Goal: Task Accomplishment & Management: Complete application form

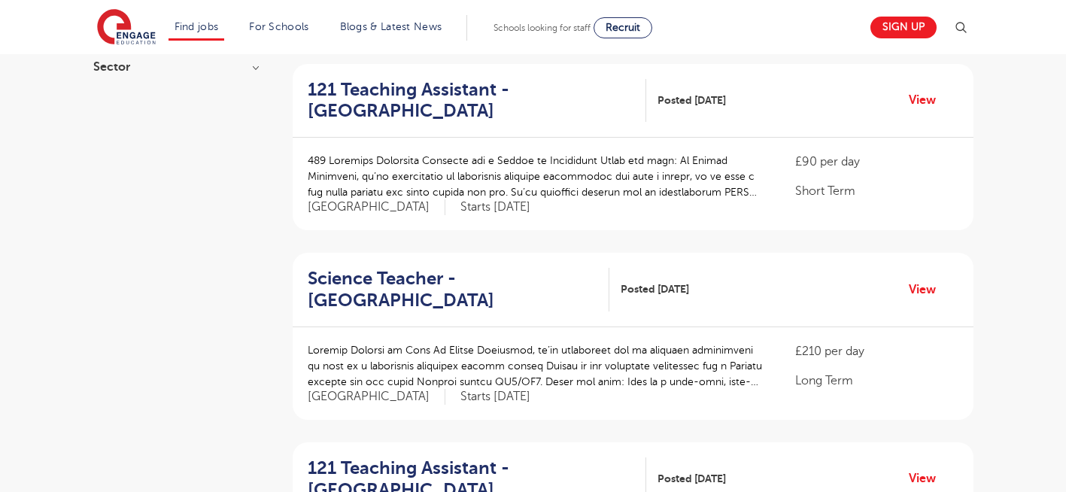
scroll to position [328, 0]
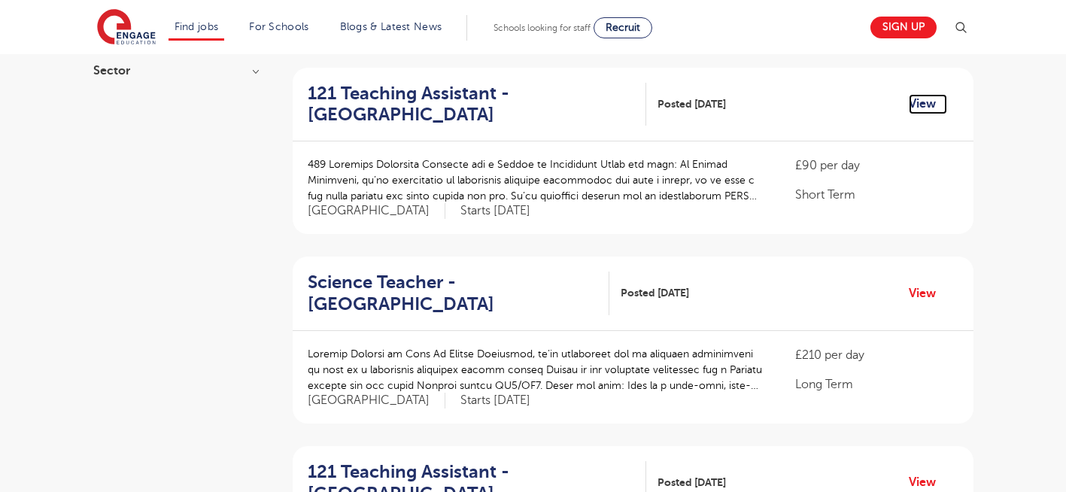
click at [926, 94] on link "View" at bounding box center [928, 104] width 38 height 20
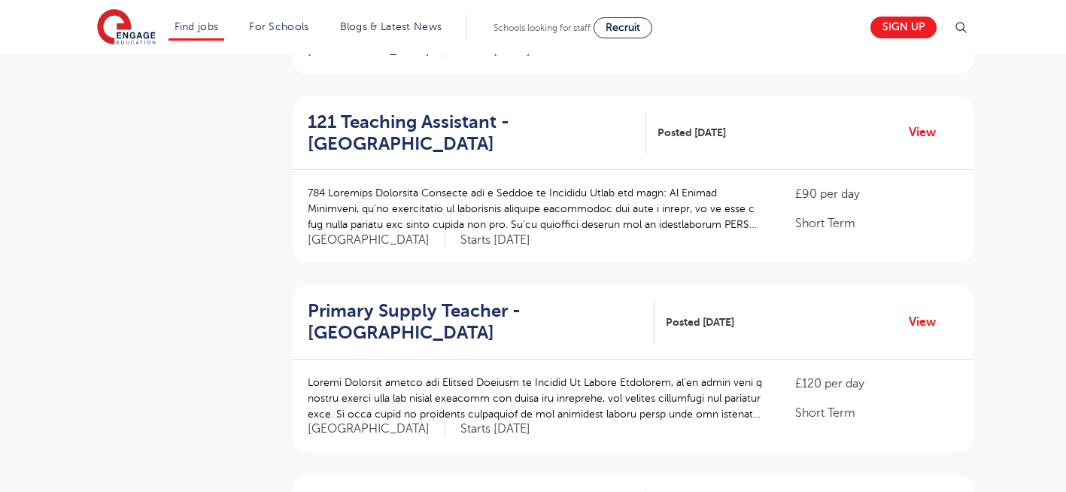
scroll to position [689, 0]
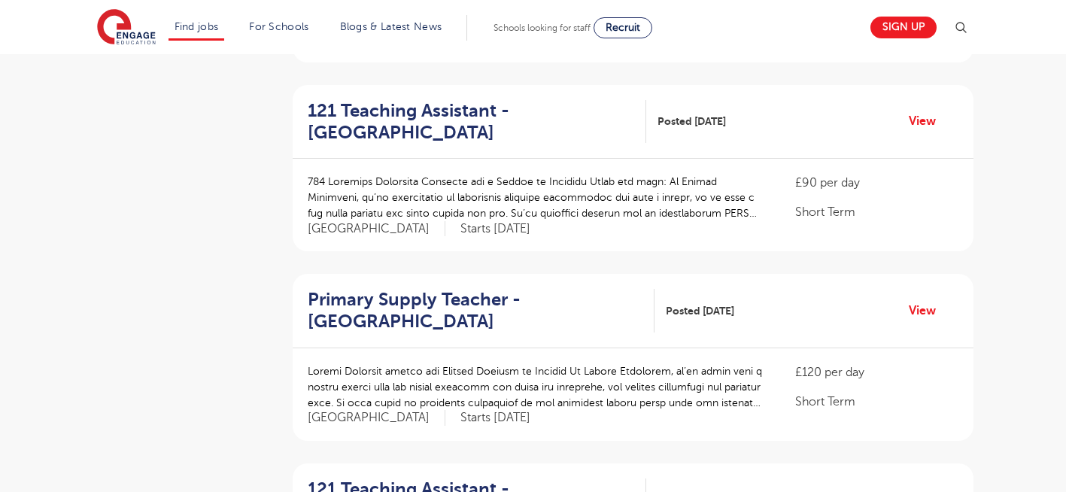
click at [193, 185] on aside "Filters Start Date October 126 November 89 January 7 December 1 Show more Count…" at bounding box center [175, 497] width 165 height 2015
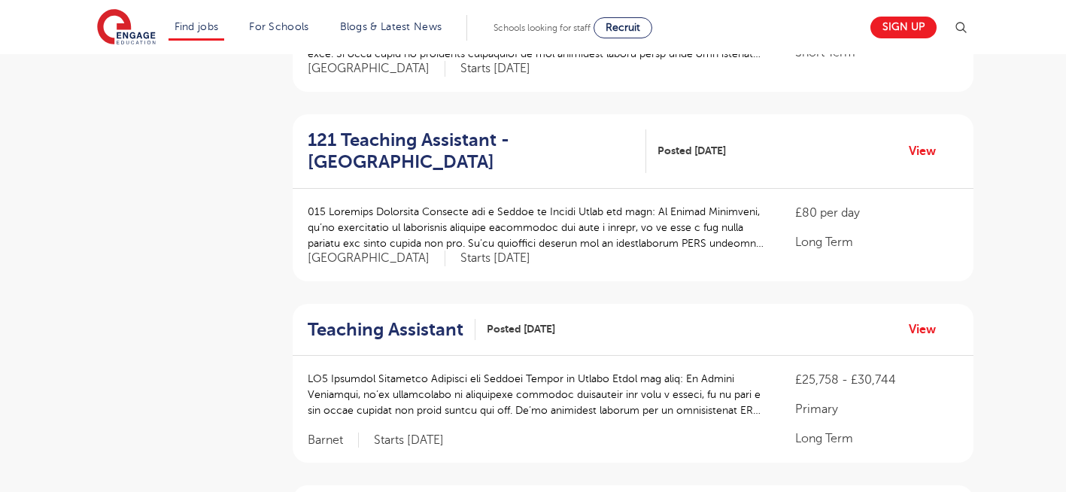
scroll to position [1050, 0]
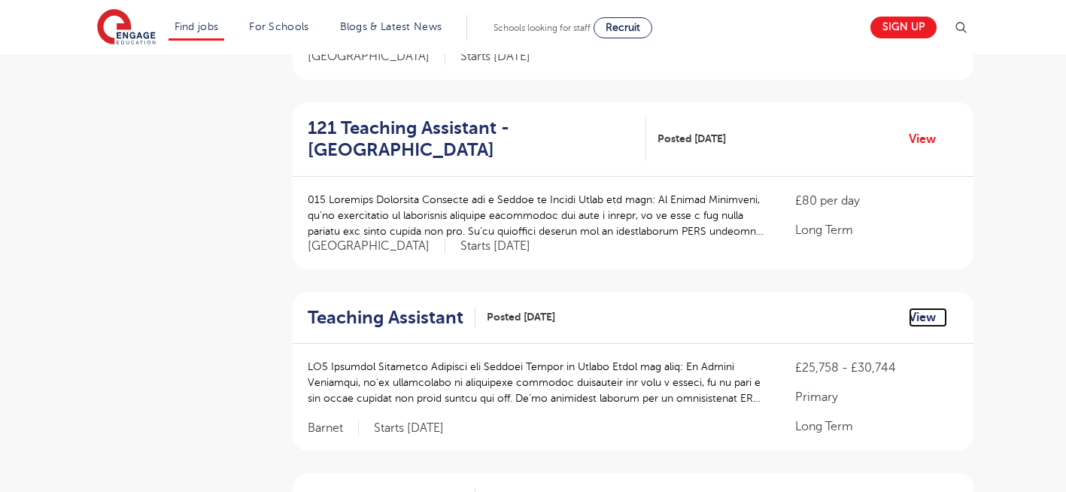
click at [922, 308] on link "View" at bounding box center [928, 318] width 38 height 20
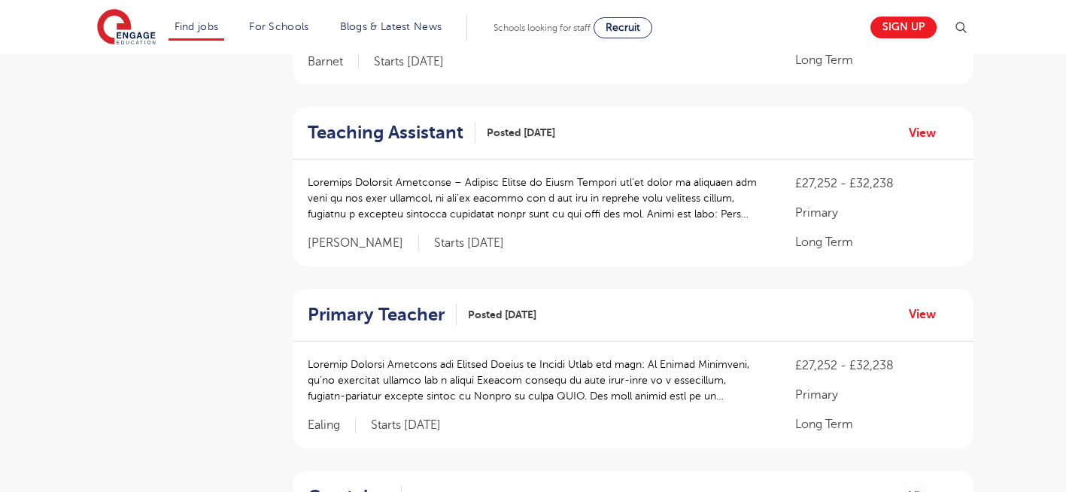
scroll to position [1441, 0]
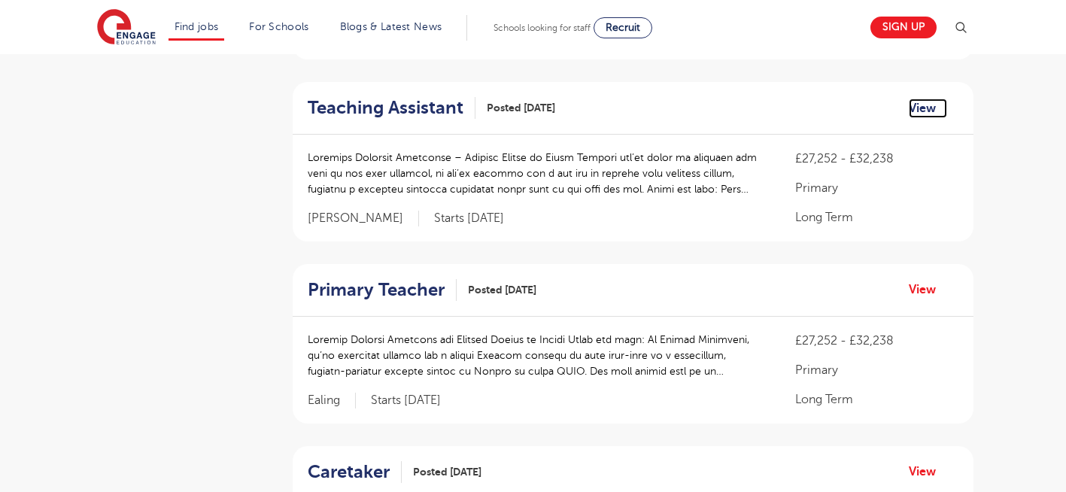
click at [917, 99] on link "View" at bounding box center [928, 109] width 38 height 20
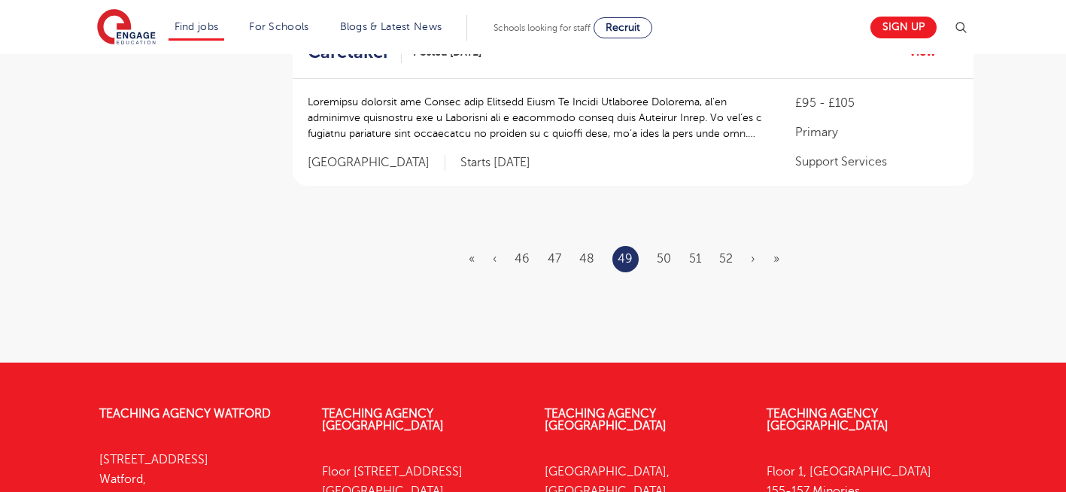
scroll to position [1863, 0]
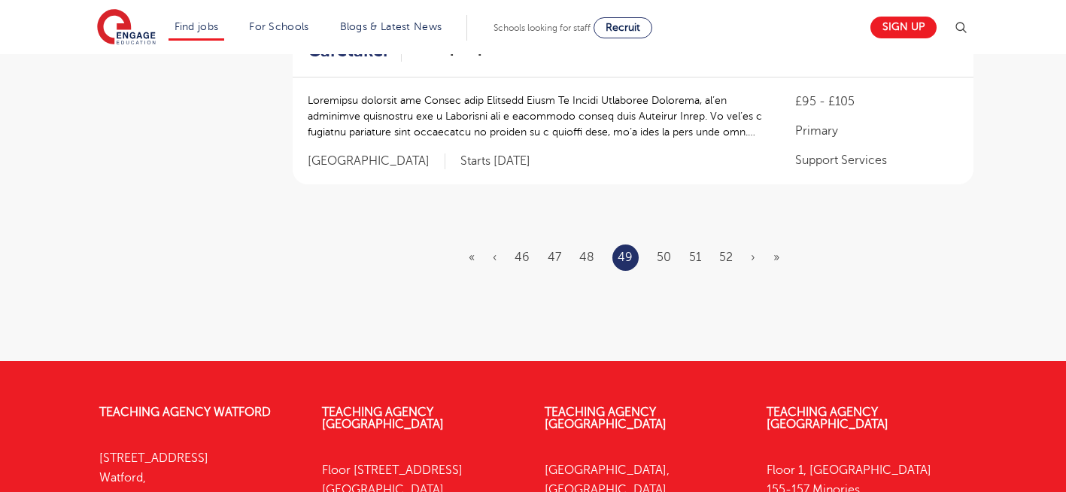
click at [670, 247] on li "50" at bounding box center [664, 257] width 14 height 20
click at [658, 251] on link "50" at bounding box center [664, 258] width 14 height 14
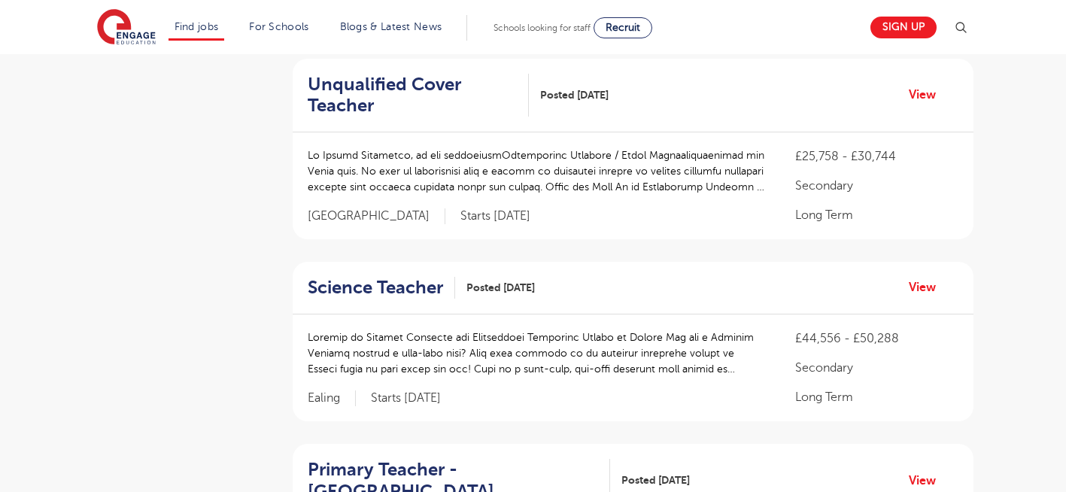
scroll to position [481, 0]
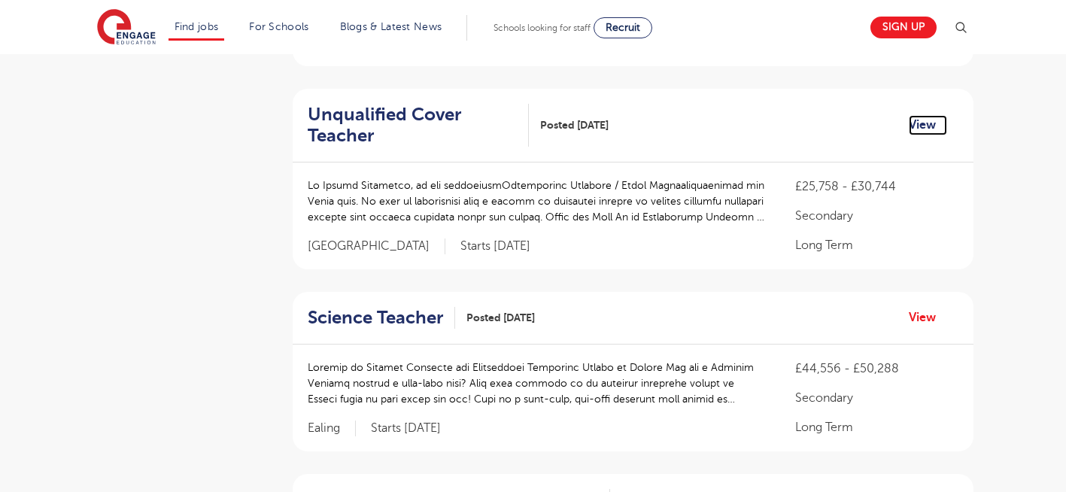
click at [922, 123] on link "View" at bounding box center [928, 125] width 38 height 20
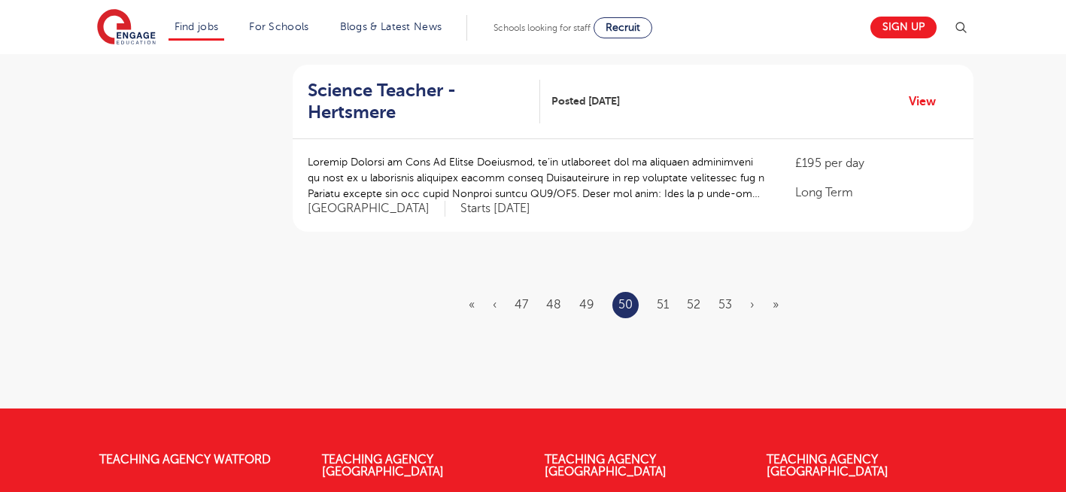
scroll to position [1866, 0]
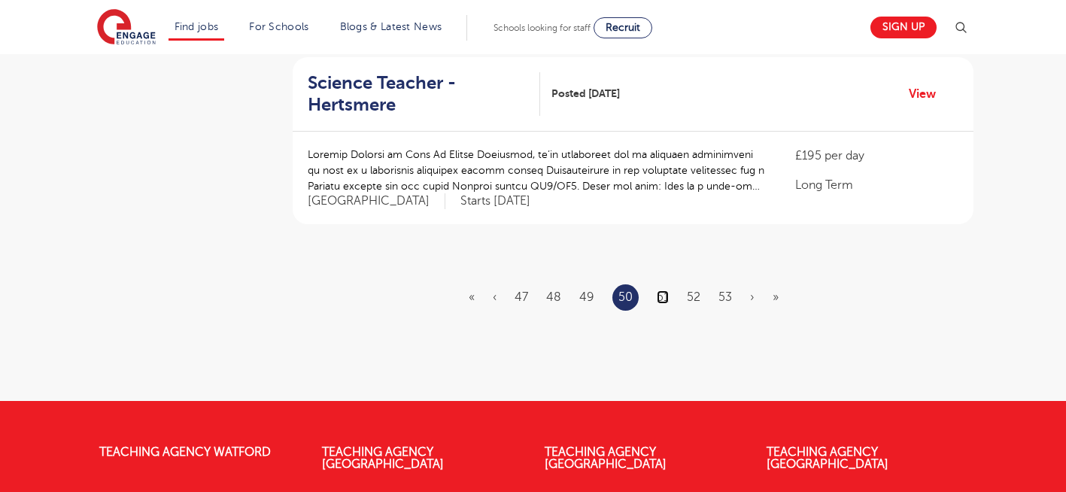
click at [660, 295] on link "51" at bounding box center [663, 297] width 12 height 14
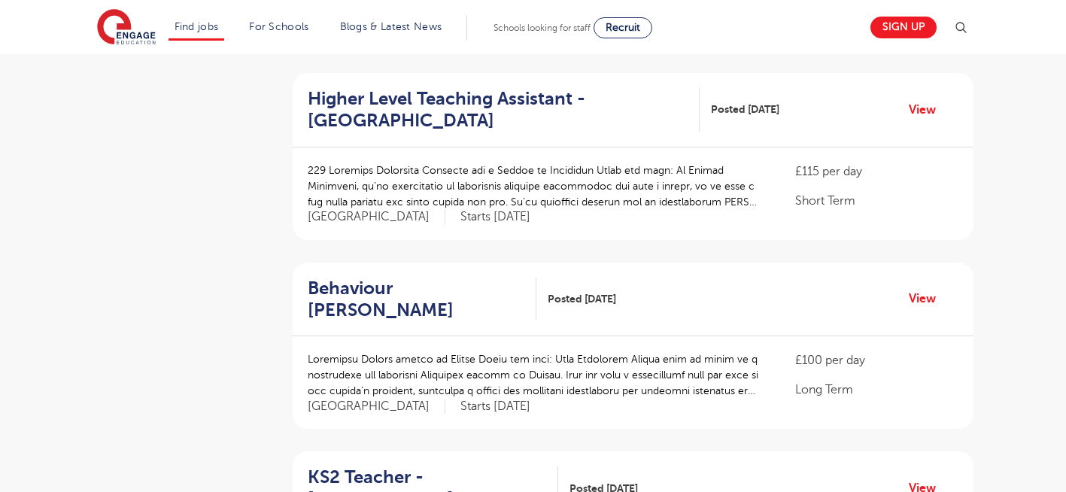
scroll to position [542, 0]
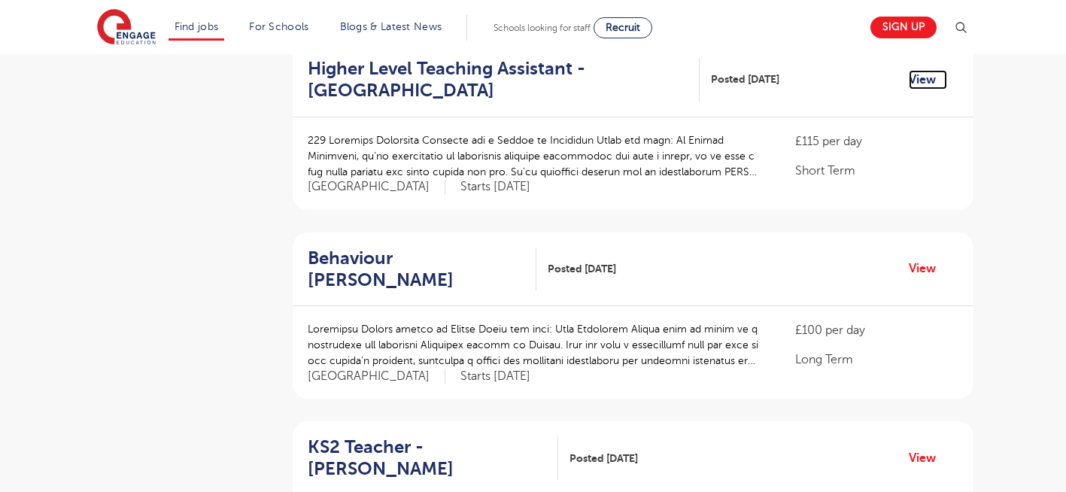
click at [924, 79] on link "View" at bounding box center [928, 80] width 38 height 20
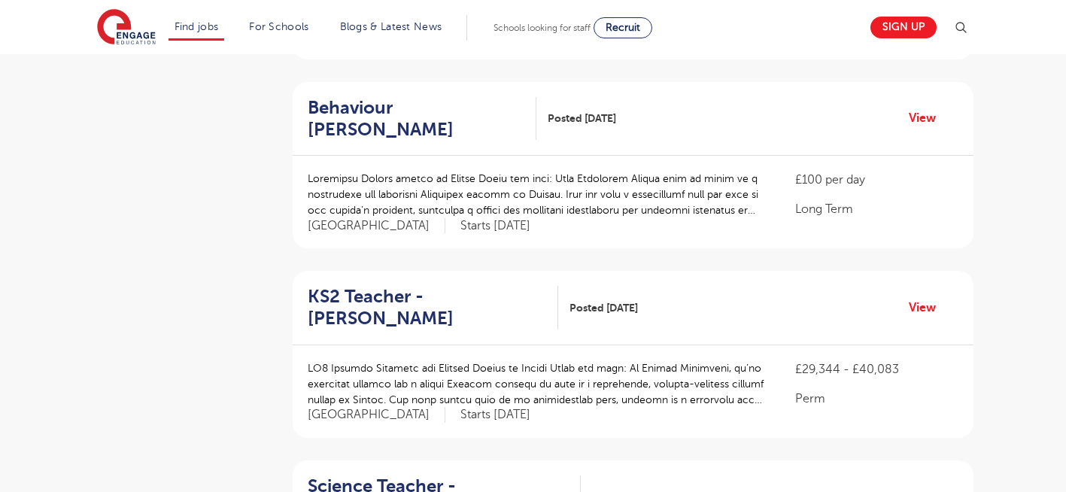
scroll to position [722, 0]
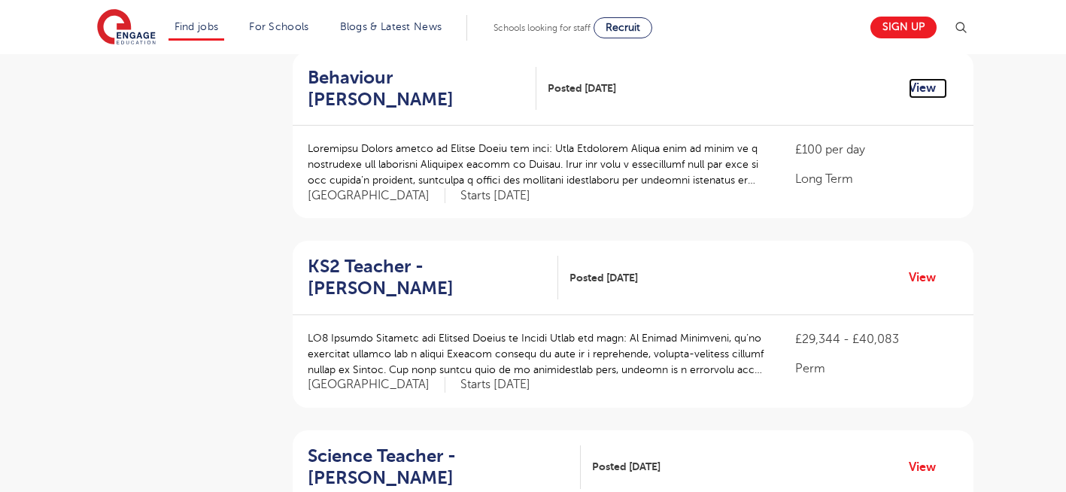
click at [916, 87] on link "View" at bounding box center [928, 88] width 38 height 20
click at [159, 194] on aside "Filters Start Date October 126 November 91 January 7 December 1 Show more Count…" at bounding box center [175, 479] width 165 height 2044
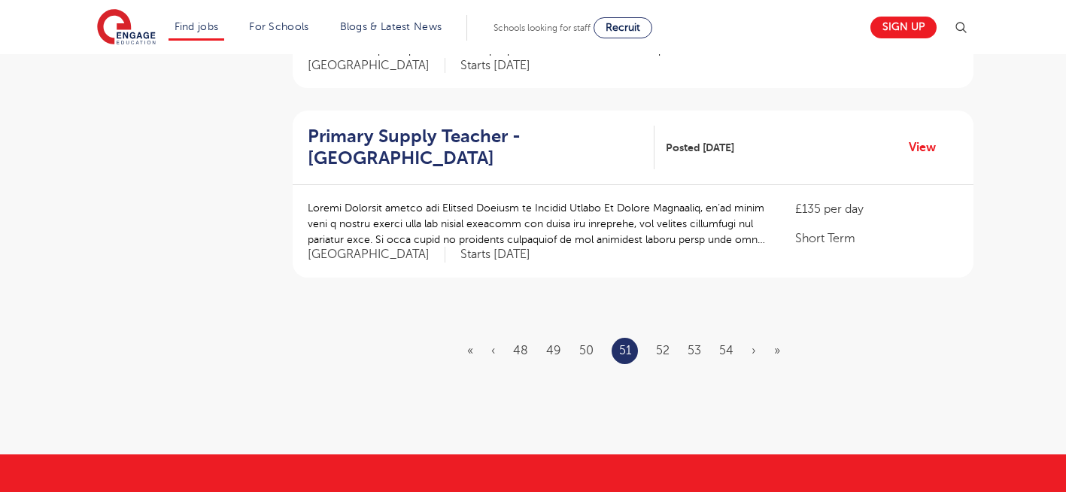
scroll to position [1805, 0]
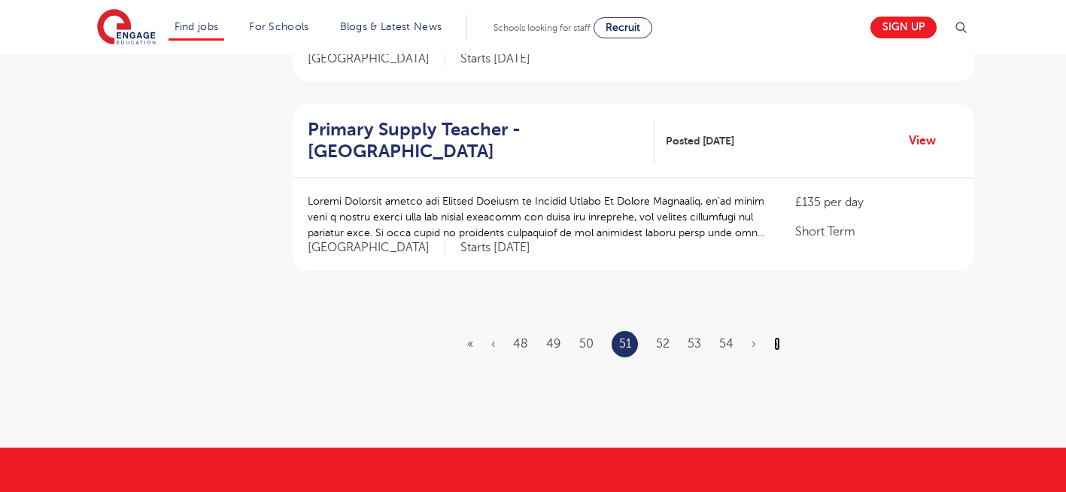
click at [776, 337] on link "»" at bounding box center [777, 344] width 6 height 14
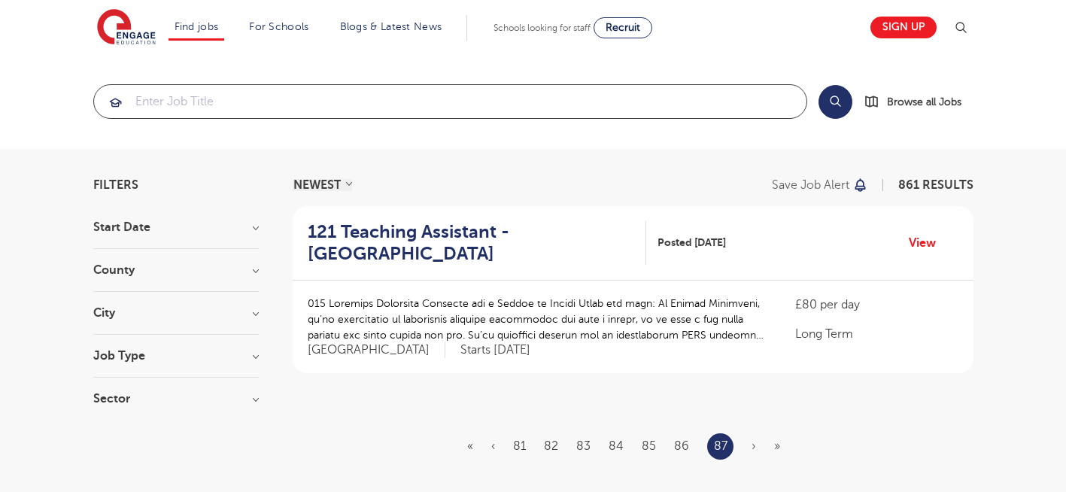
click at [254, 108] on input "search" at bounding box center [450, 101] width 712 height 33
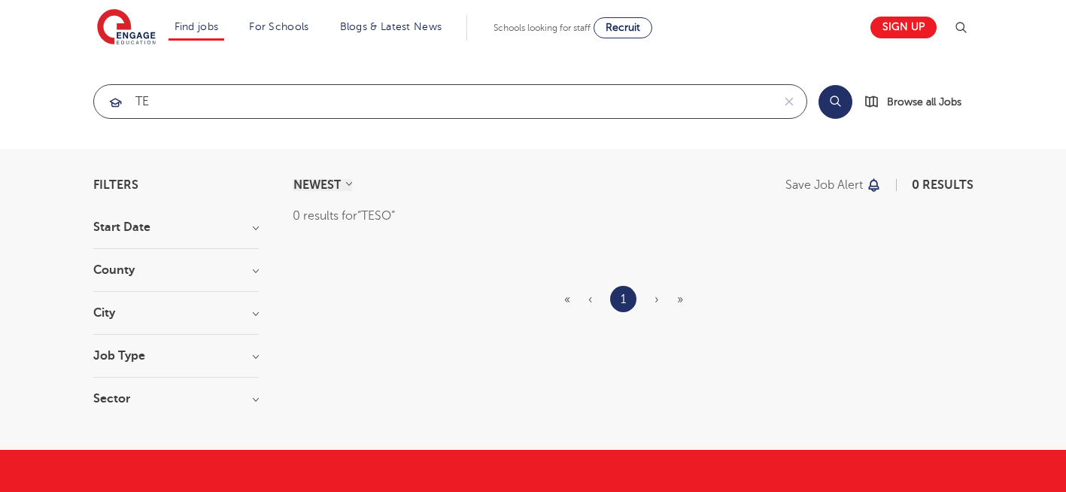
type input "T"
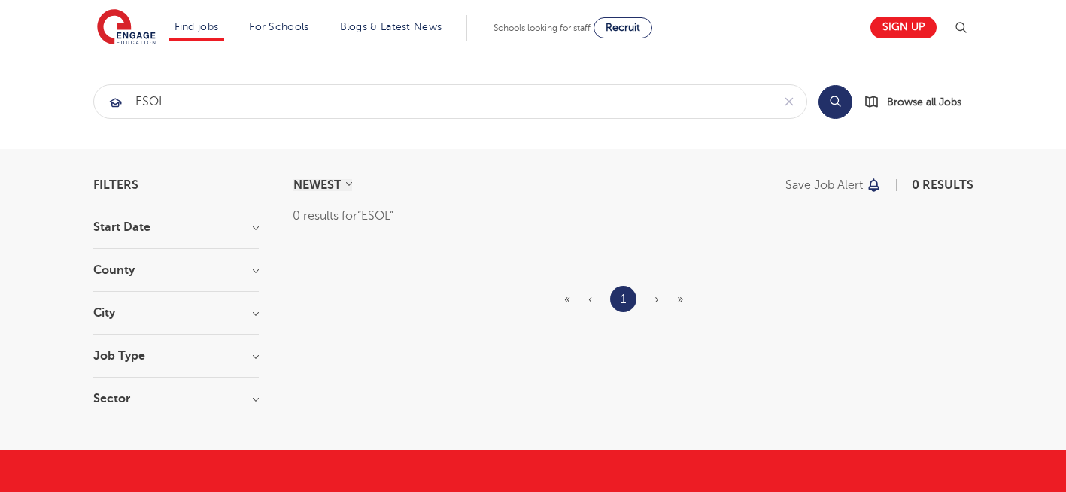
click at [627, 300] on li "1" at bounding box center [623, 299] width 26 height 26
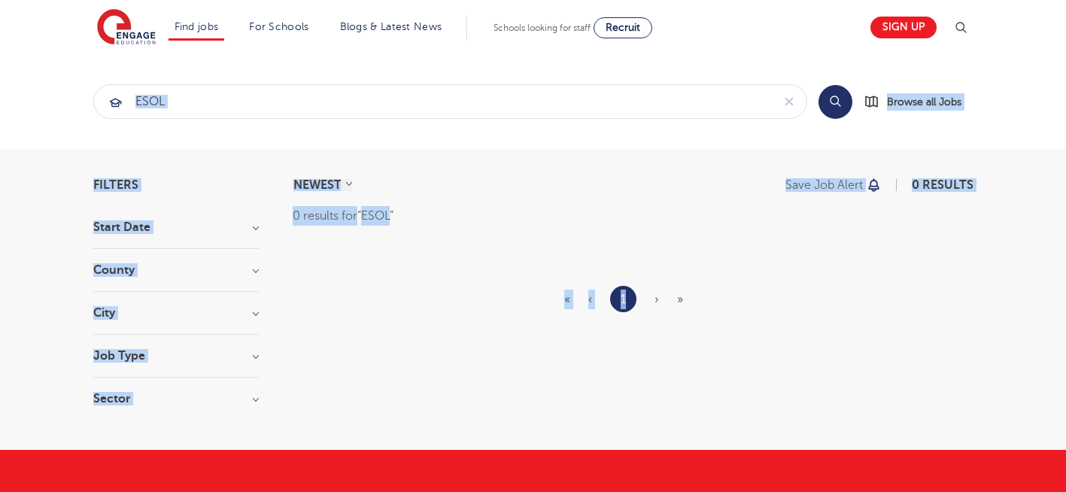
drag, startPoint x: 627, startPoint y: 300, endPoint x: 190, endPoint y: 99, distance: 480.6
click at [190, 99] on main "ESOL Search Browse all Jobs Filters Start Date County City Job Type Sector Canc…" at bounding box center [533, 225] width 1066 height 450
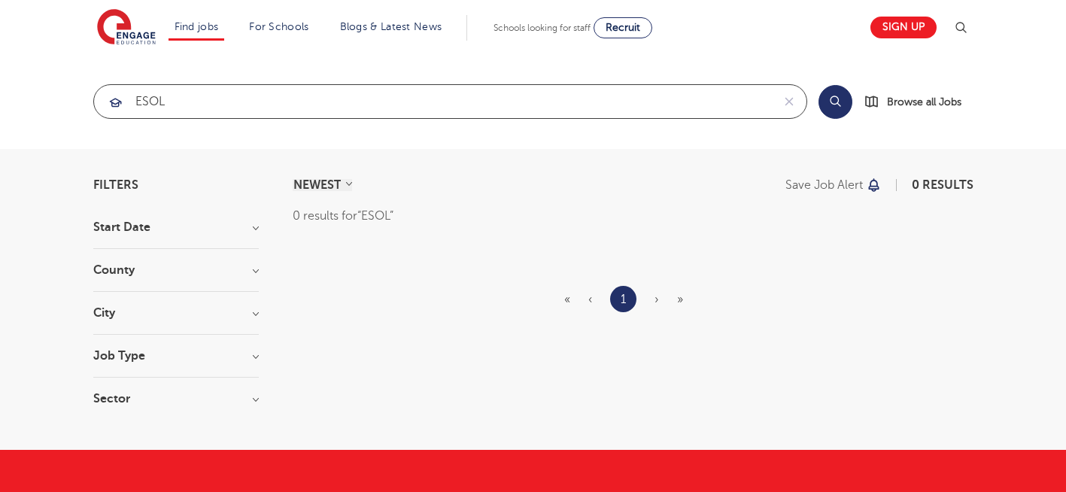
click at [190, 99] on input "ESOL" at bounding box center [433, 101] width 678 height 33
type input "E"
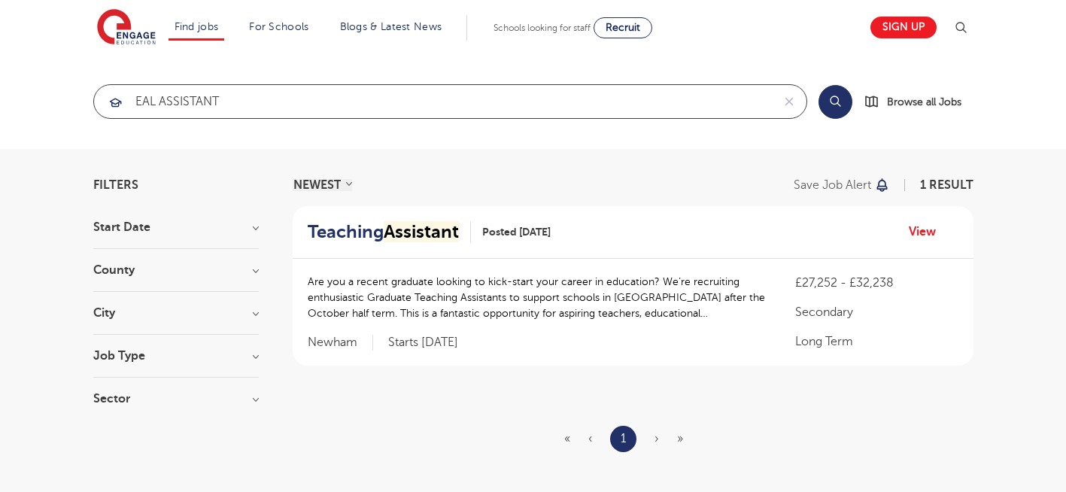
click button "Submit" at bounding box center [0, 0] width 0 height 0
click at [836, 97] on button "Search" at bounding box center [835, 102] width 34 height 34
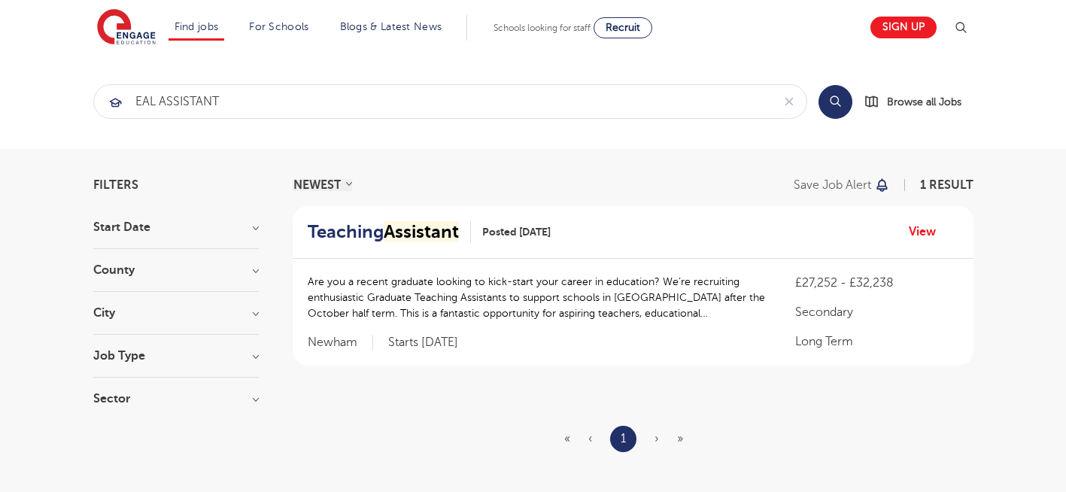
click at [836, 97] on button "Search" at bounding box center [835, 102] width 34 height 34
click at [262, 98] on input "EAL ASSISTANT" at bounding box center [433, 101] width 678 height 33
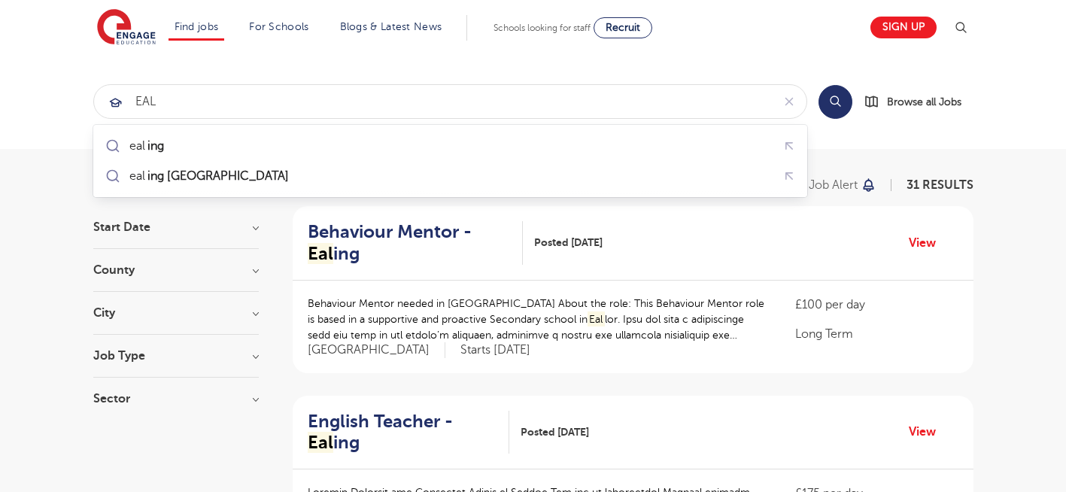
click at [37, 109] on section "EAL Search Browse all Jobs" at bounding box center [533, 101] width 1066 height 95
click at [832, 102] on button "Search" at bounding box center [835, 102] width 34 height 34
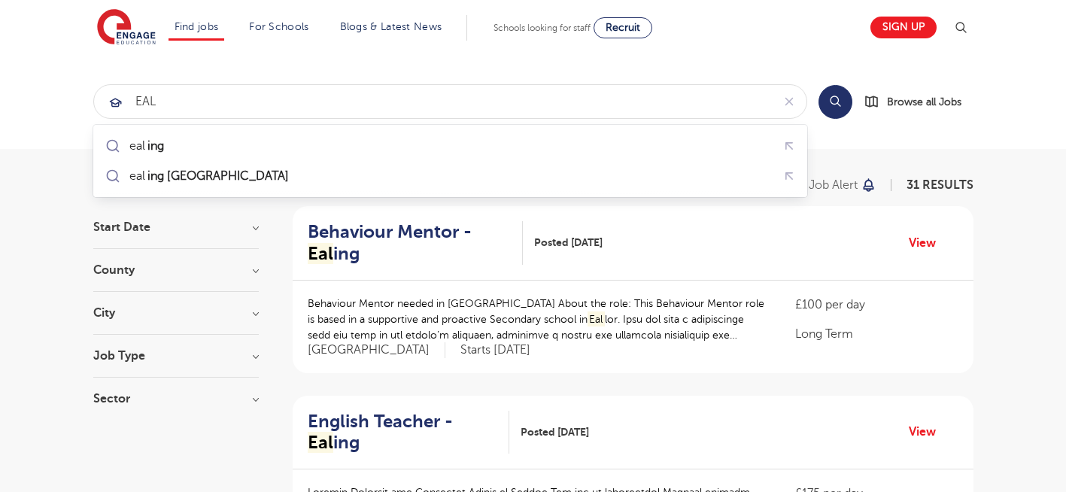
click at [832, 102] on button "Search" at bounding box center [835, 102] width 34 height 34
click at [211, 99] on input "EAL" at bounding box center [433, 101] width 678 height 33
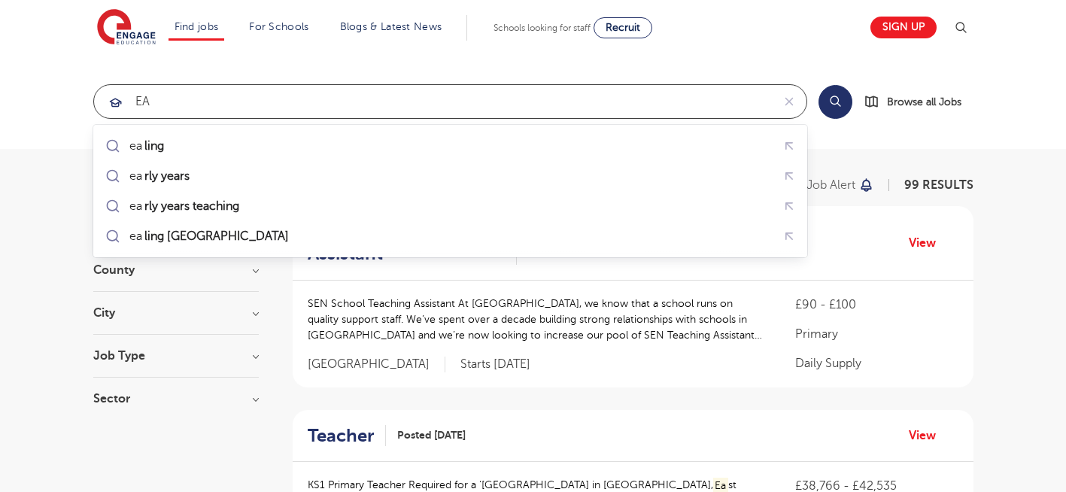
type input "E"
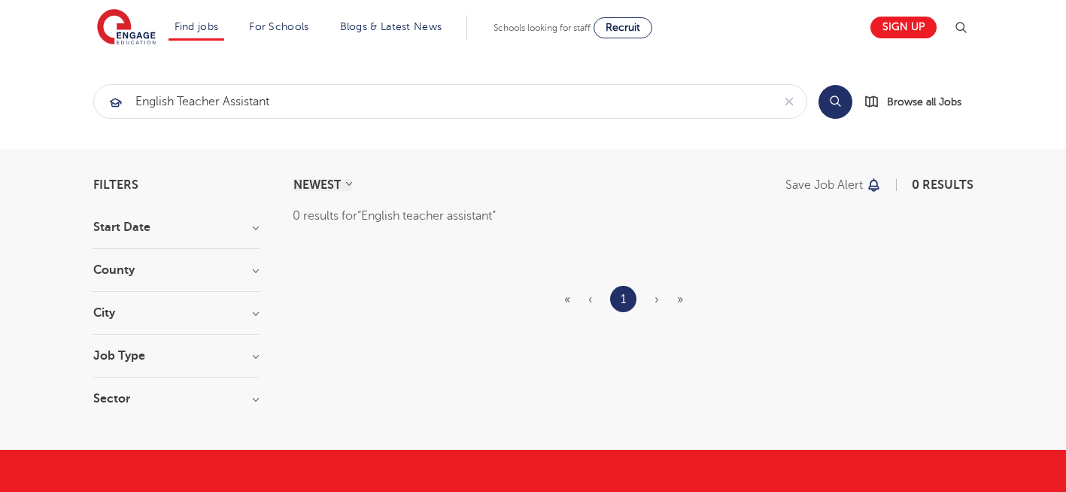
click at [847, 96] on button "Search" at bounding box center [835, 102] width 34 height 34
click at [294, 104] on input "English teacher assistant" at bounding box center [433, 101] width 678 height 33
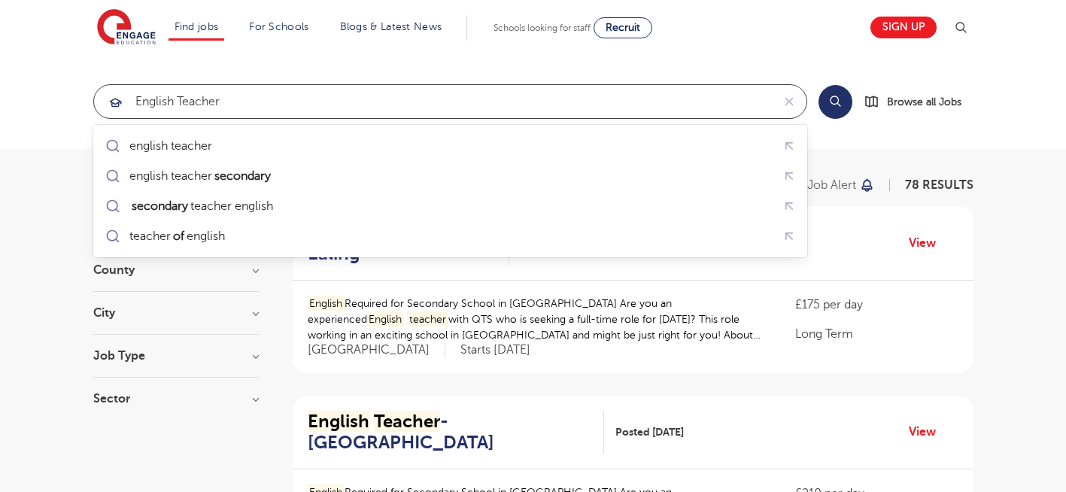
type input "English teacher"
click at [53, 90] on section "English teacher Search Browse all Jobs" at bounding box center [533, 101] width 1066 height 95
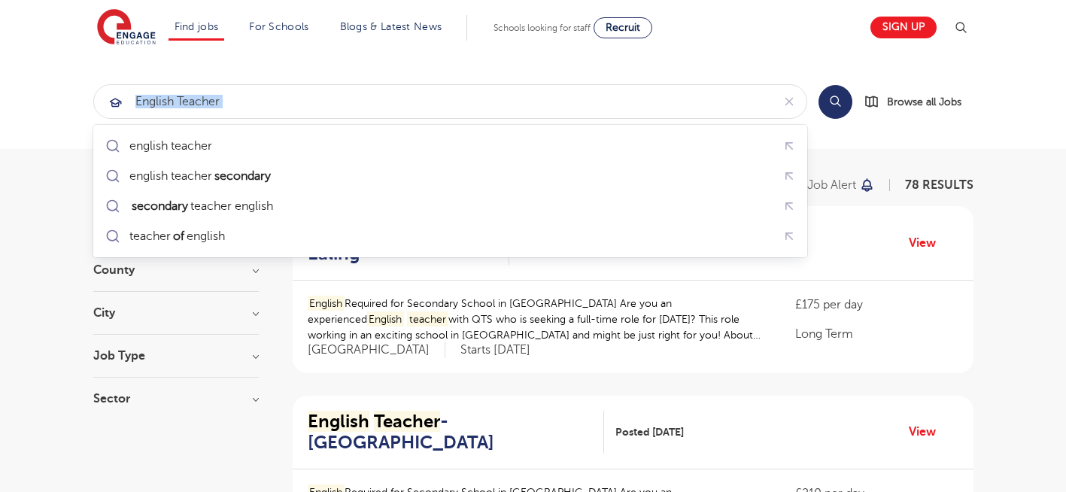
click at [53, 90] on section "English teacher Search Browse all Jobs" at bounding box center [533, 101] width 1066 height 95
drag, startPoint x: 53, startPoint y: 90, endPoint x: 289, endPoint y: 105, distance: 236.0
click at [289, 105] on section "English teacher Search Browse all Jobs" at bounding box center [533, 101] width 1066 height 95
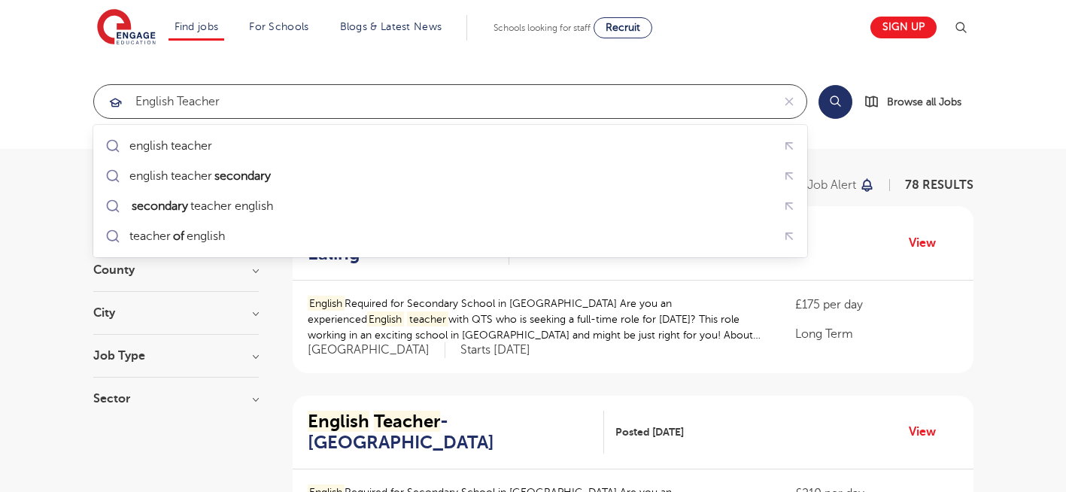
drag, startPoint x: 289, startPoint y: 105, endPoint x: 44, endPoint y: 93, distance: 244.8
click at [44, 93] on section "English teacher Search Browse all Jobs" at bounding box center [533, 101] width 1066 height 95
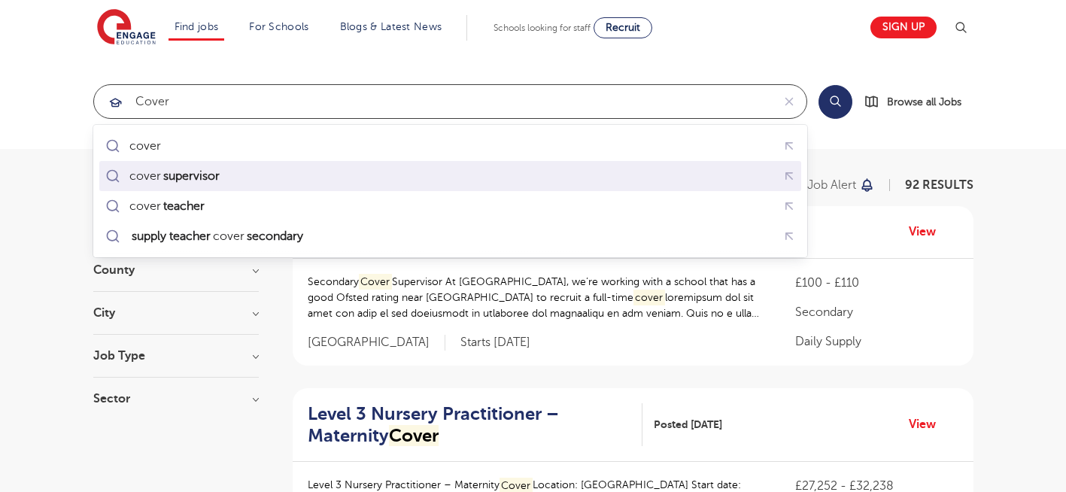
click at [244, 173] on div "cover supervisor" at bounding box center [450, 176] width 696 height 23
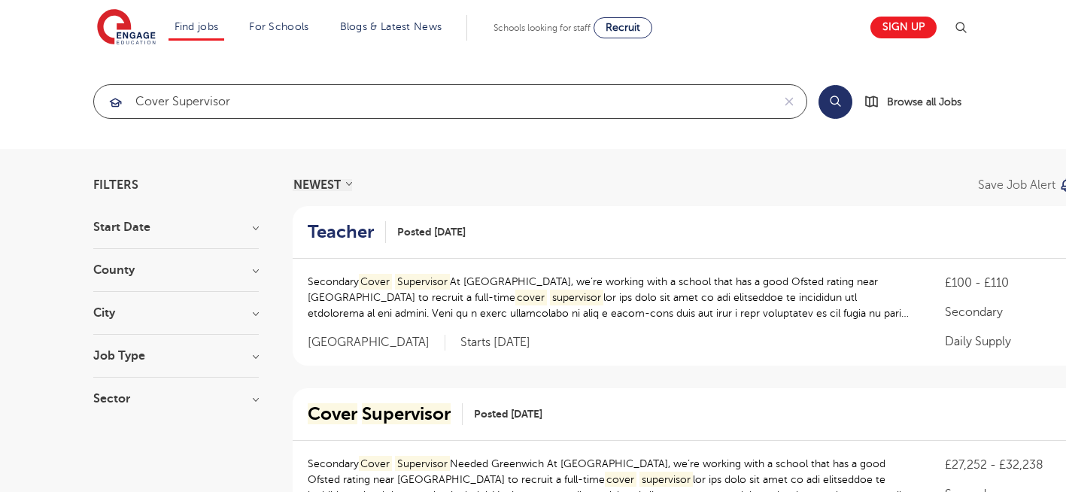
type input "cover supervisor"
click at [114, 125] on section "cover supervisor Search Browse all Jobs" at bounding box center [533, 101] width 1066 height 95
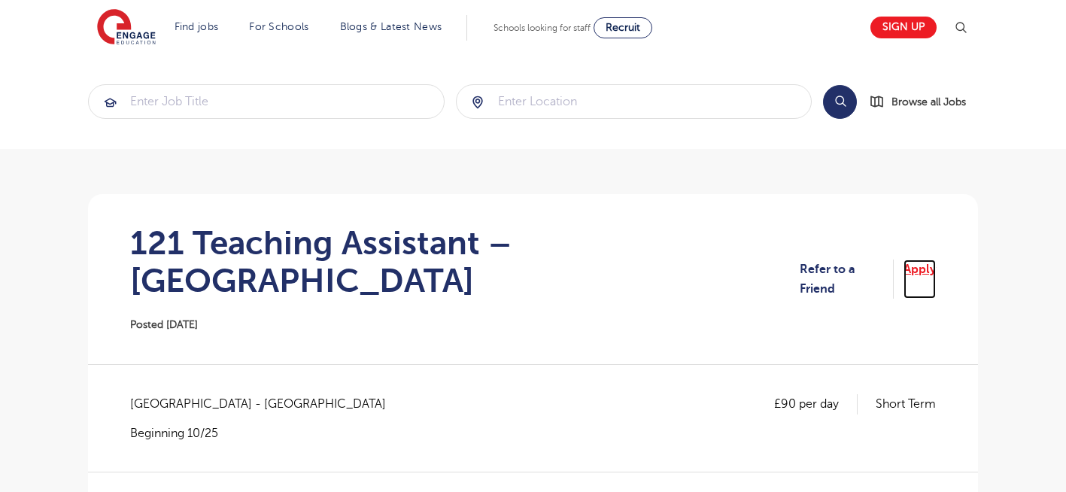
click at [926, 260] on link "Apply" at bounding box center [919, 280] width 32 height 40
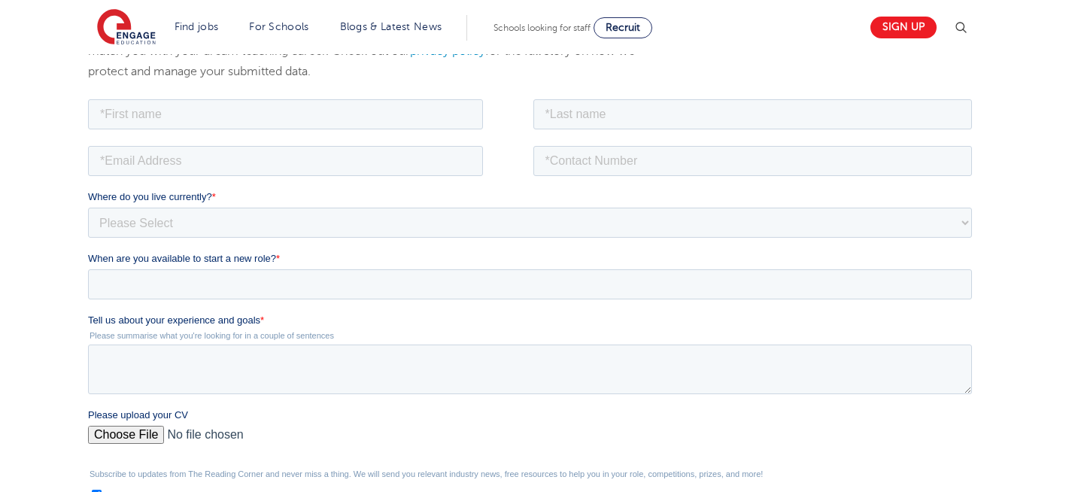
scroll to position [271, 0]
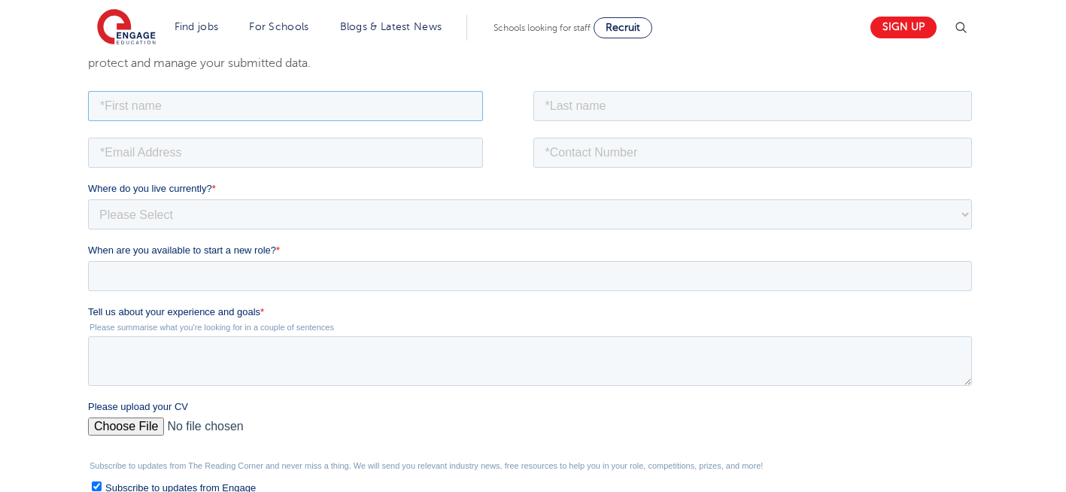
click at [339, 112] on input "text" at bounding box center [285, 105] width 395 height 30
type input "Negin"
click at [654, 105] on input "text" at bounding box center [752, 105] width 439 height 30
type input "Rajool Dezfooli"
click at [232, 153] on input "email" at bounding box center [285, 152] width 395 height 30
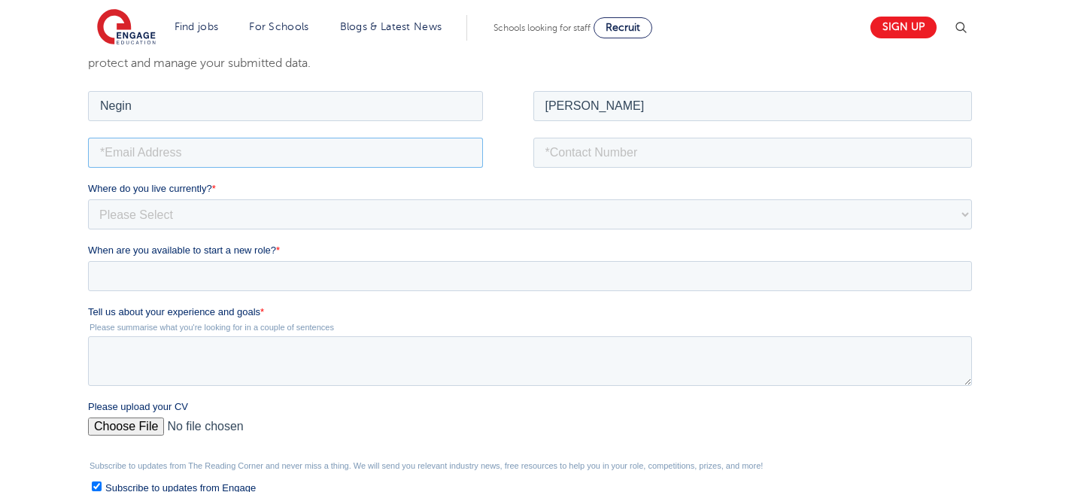
type input "n56375283@gmail.com"
click at [664, 158] on input "tel" at bounding box center [752, 152] width 439 height 30
type input "+447930935556"
click at [246, 205] on select "Please Select UK Canada Ireland Australia New Zealand Europe USA South Africa J…" at bounding box center [530, 214] width 884 height 30
select select "UK"
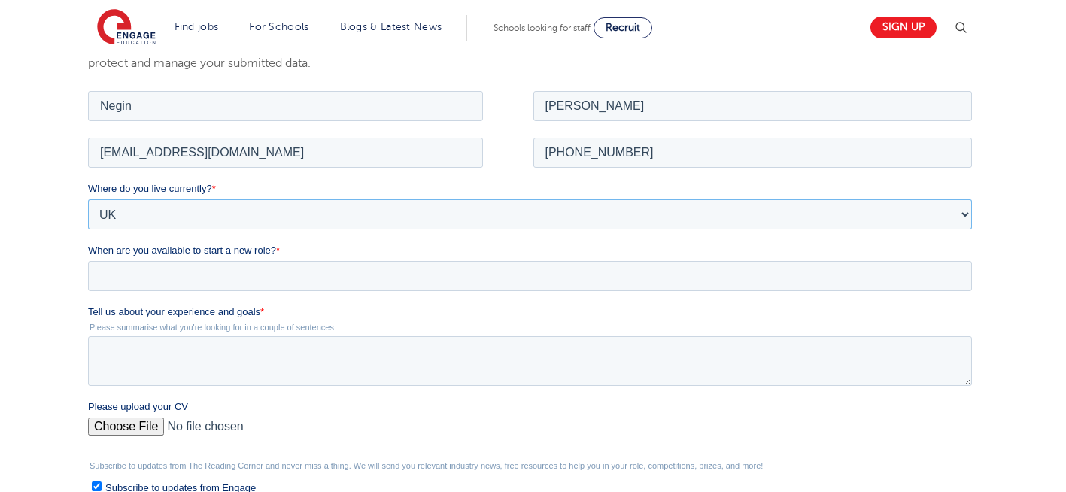
click at [88, 199] on select "Please Select UK Canada Ireland Australia New Zealand Europe USA South Africa J…" at bounding box center [530, 214] width 884 height 30
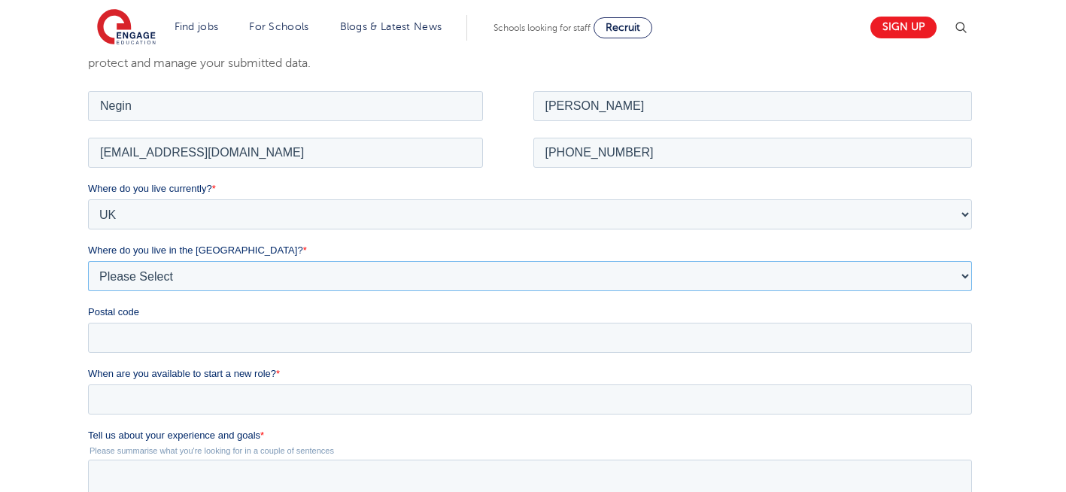
click at [179, 282] on select "Please Select Overseas Barnsley Bedfordshire Berkshire Bournemouth Bracknell Fo…" at bounding box center [530, 275] width 884 height 30
select select "[GEOGRAPHIC_DATA]"
click at [88, 260] on select "Please Select Overseas [GEOGRAPHIC_DATA] [GEOGRAPHIC_DATA] [GEOGRAPHIC_DATA] [G…" at bounding box center [530, 275] width 884 height 30
click at [159, 339] on input "Postal code" at bounding box center [530, 337] width 884 height 30
type input "N22 7RS"
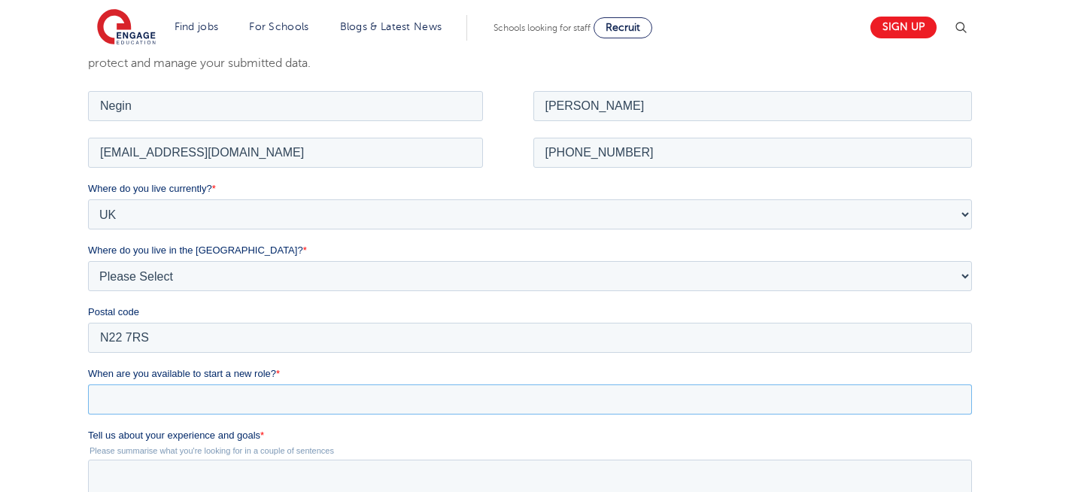
click at [200, 394] on input "When are you available to start a new role? *" at bounding box center [530, 399] width 884 height 30
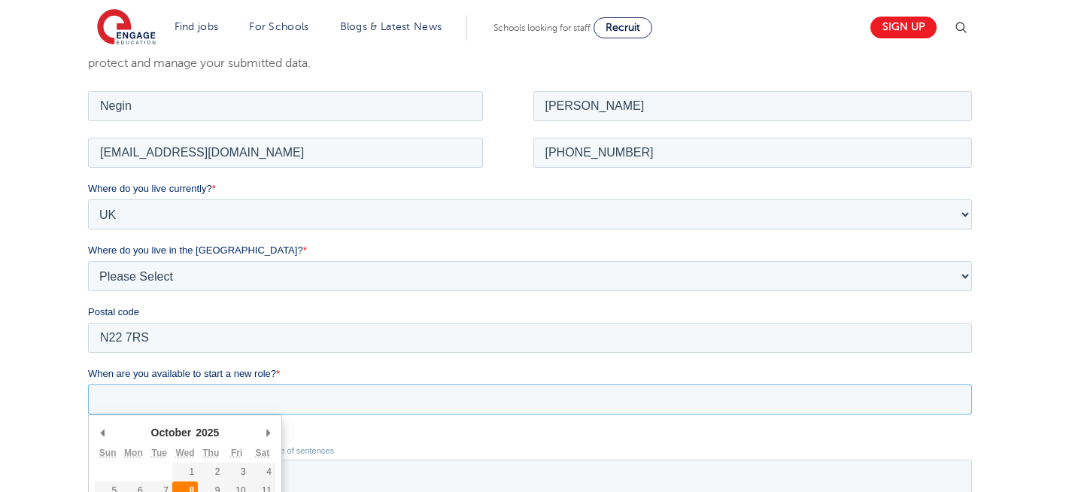
type div "[DATE]"
type input "[DATE]"
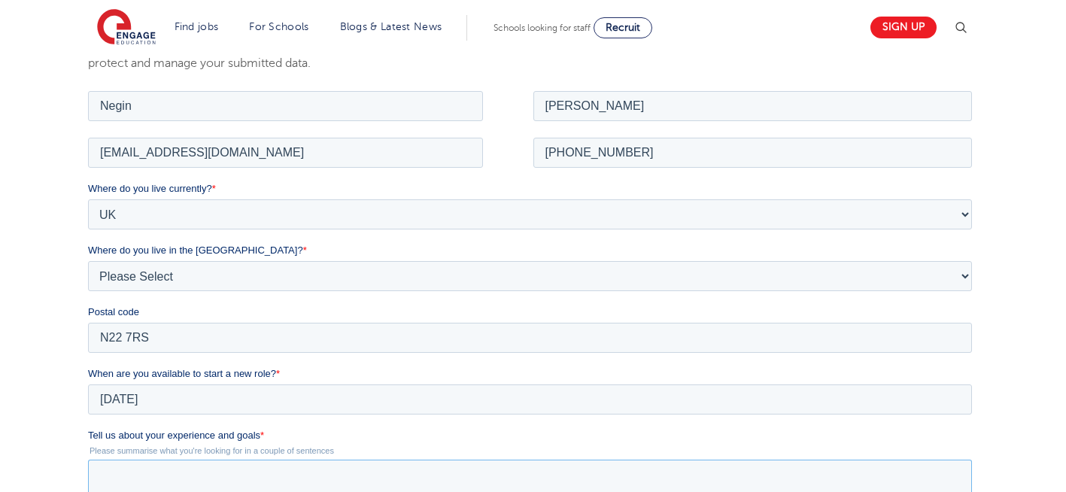
click at [223, 491] on textarea "Tell us about your experience and goals *" at bounding box center [530, 484] width 884 height 50
type textarea "please review my resume"
click at [72, 394] on div "We will store your first name, last name, email address, contact number, locati…" at bounding box center [533, 385] width 1066 height 804
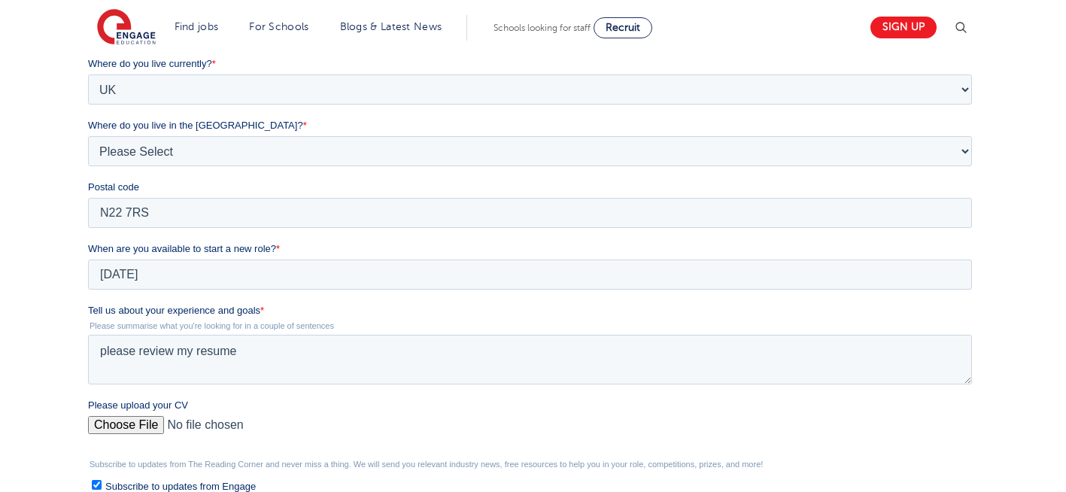
scroll to position [421, 0]
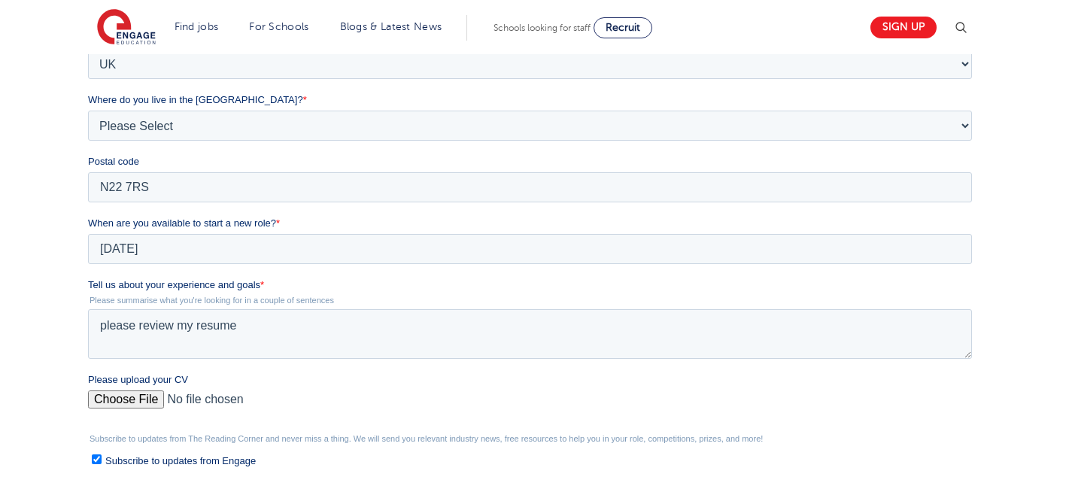
click at [140, 400] on input "Please upload your CV" at bounding box center [530, 405] width 884 height 30
type input "C:\fakepath\Negin-s-CV-3 (3) 1 (1) 1 1.docx"
click at [102, 402] on input "Please upload your CV" at bounding box center [530, 405] width 884 height 30
click at [38, 313] on div "We will store your first name, last name, email address, contact number, locati…" at bounding box center [533, 235] width 1066 height 804
click at [123, 399] on input "Please upload your CV" at bounding box center [530, 405] width 884 height 30
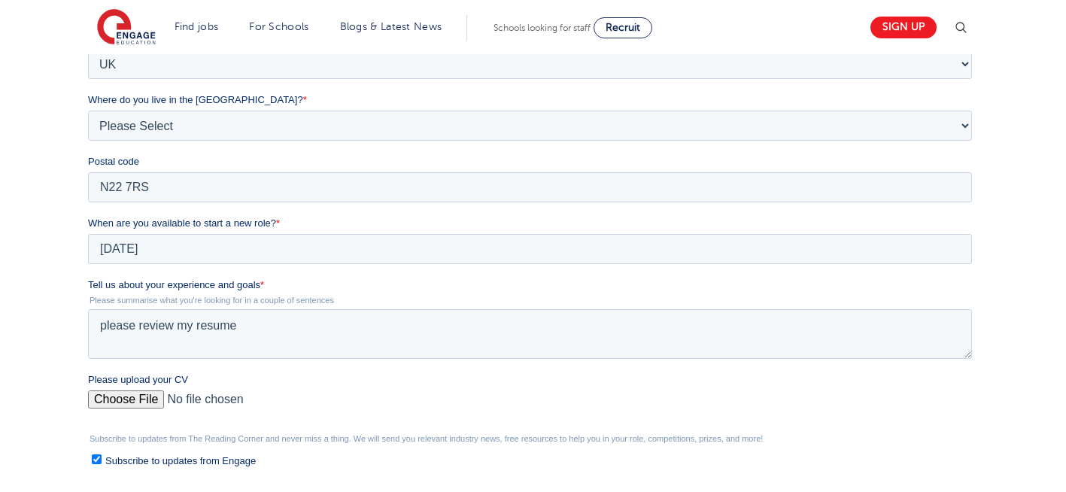
type input "C:\fakepath\Negin-s-CV-3 (3) 1 (1) 1 1.docx"
click at [0, 358] on html "Find jobs All vacancies We have one of the UK's largest database. and with hund…" at bounding box center [533, 310] width 1066 height 1462
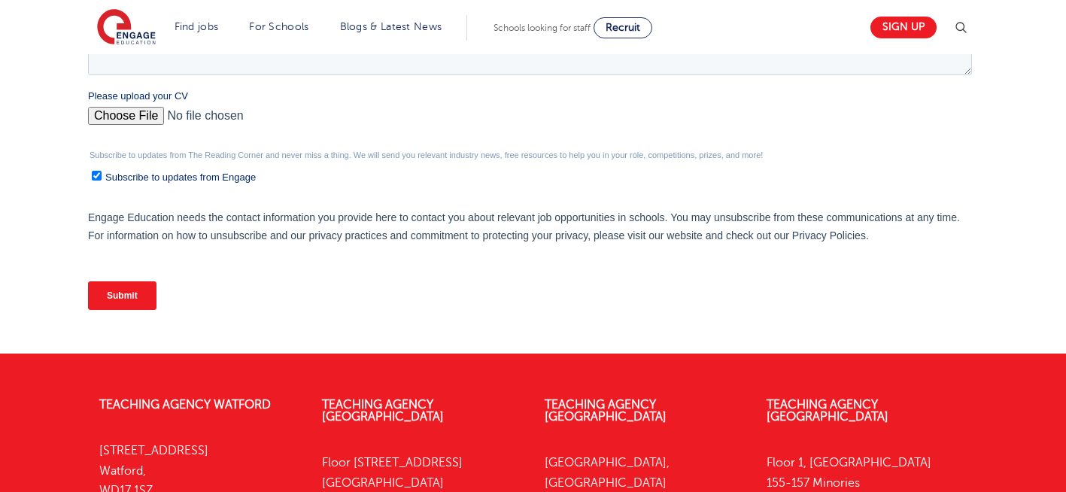
scroll to position [722, 0]
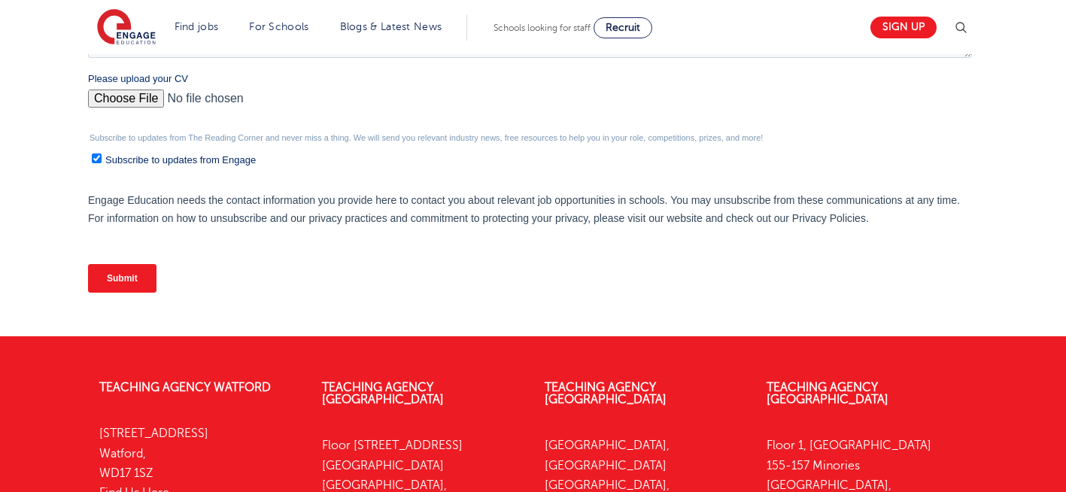
click at [131, 275] on input "Submit" at bounding box center [122, 278] width 68 height 29
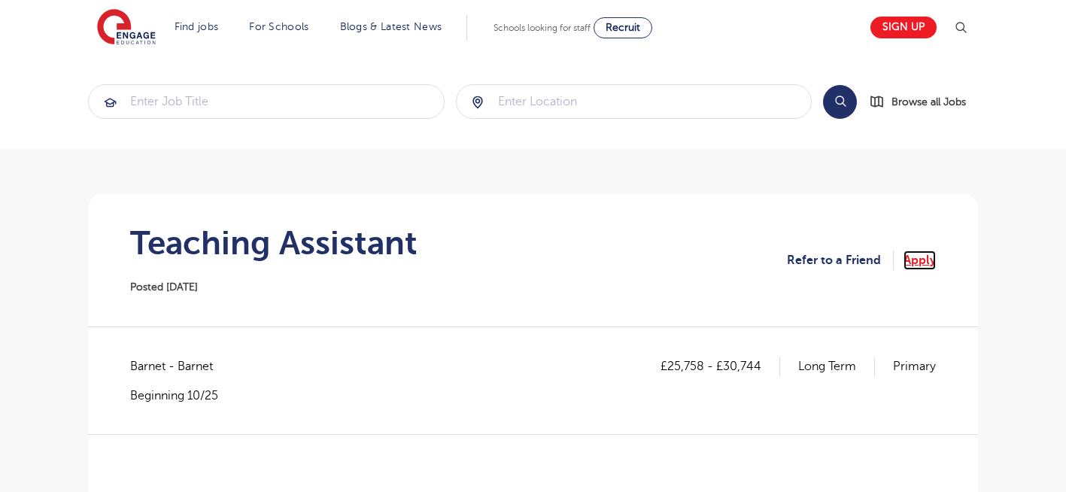
click at [909, 256] on link "Apply" at bounding box center [919, 261] width 32 height 20
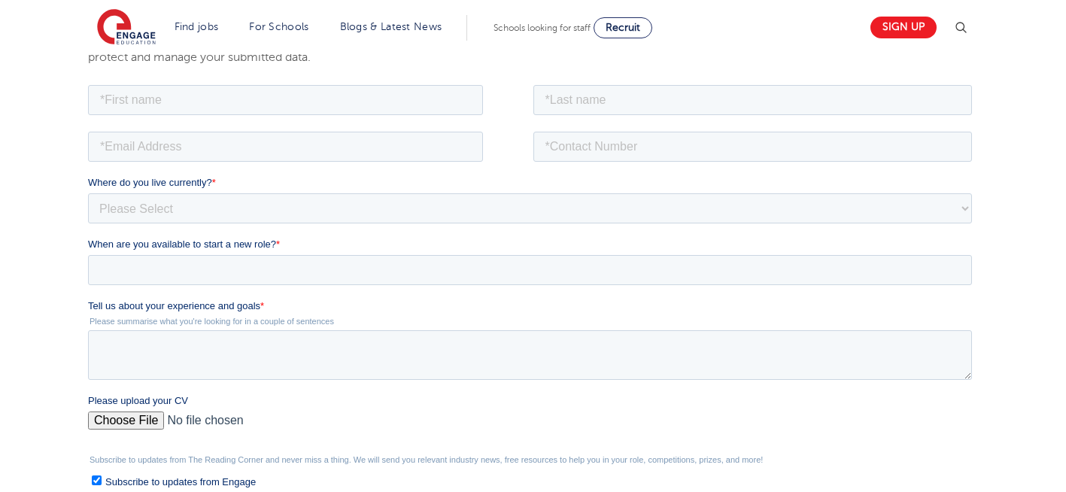
scroll to position [271, 0]
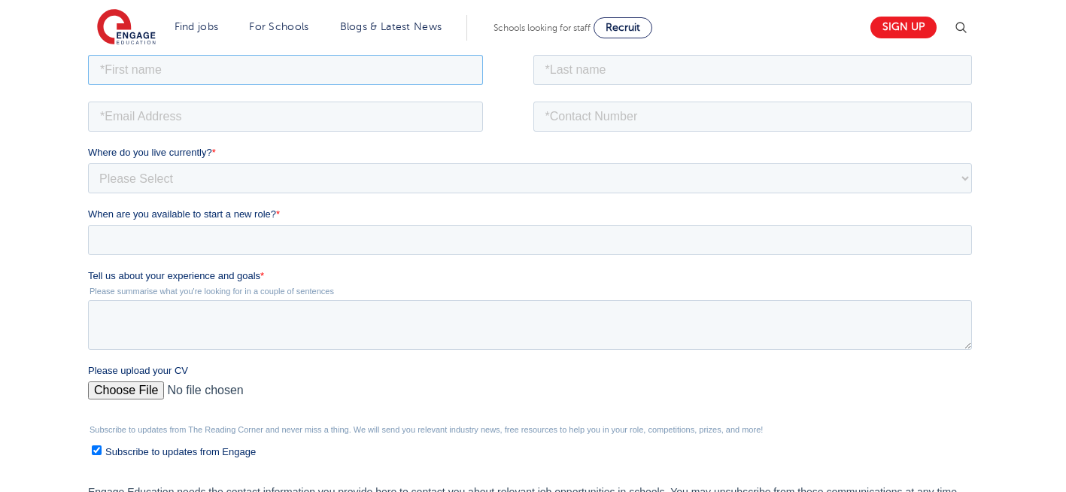
click at [215, 69] on input "text" at bounding box center [285, 69] width 395 height 30
type input "Negin"
click at [651, 68] on input "text" at bounding box center [752, 69] width 439 height 30
type input "[PERSON_NAME]"
click at [311, 111] on input "email" at bounding box center [285, 116] width 395 height 30
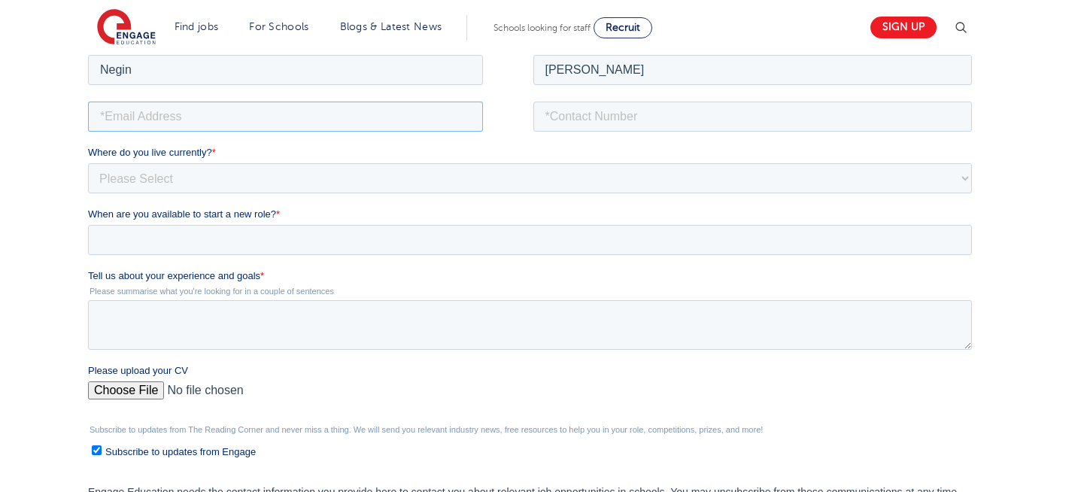
type input "n56375283@gmail.com"
click at [648, 112] on input "tel" at bounding box center [752, 116] width 439 height 30
type input "+447930935556"
click at [214, 328] on textarea "Tell us about your experience and goals *" at bounding box center [530, 324] width 884 height 50
type textarea "please review my resume"
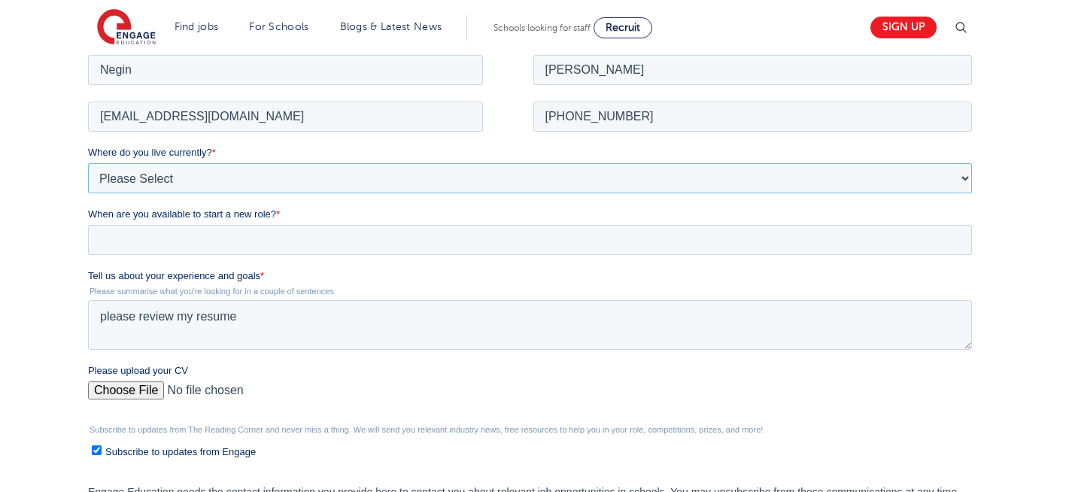
click at [223, 179] on select "Please Select UK Canada Ireland Australia New Zealand Europe USA South Africa J…" at bounding box center [530, 177] width 884 height 30
select select "UK"
click at [88, 162] on select "Please Select UK Canada Ireland Australia New Zealand Europe USA South Africa J…" at bounding box center [530, 177] width 884 height 30
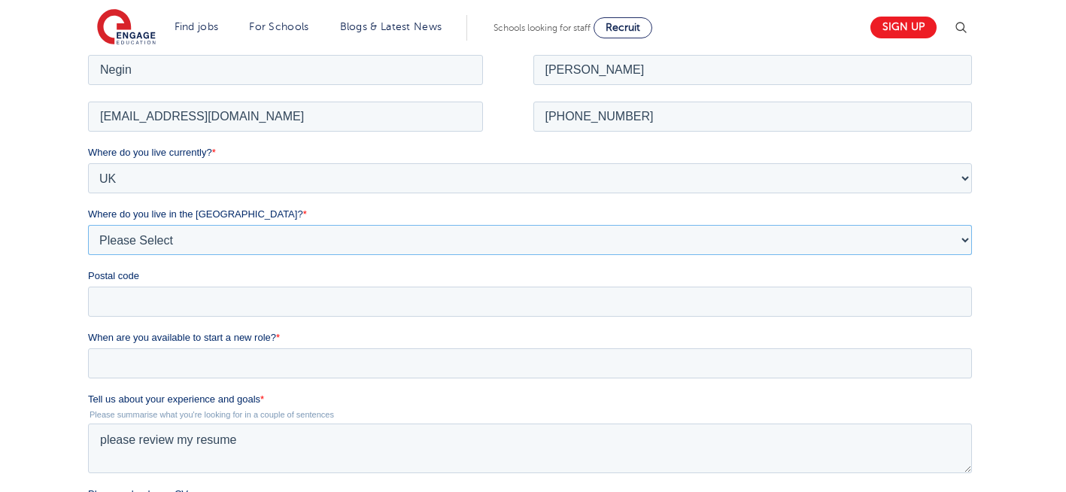
click at [165, 250] on select "Please Select Overseas Barnsley Bedfordshire Berkshire Bournemouth Bracknell Fo…" at bounding box center [530, 239] width 884 height 30
select select "London"
click at [88, 224] on select "Please Select Overseas Barnsley Bedfordshire Berkshire Bournemouth Bracknell Fo…" at bounding box center [530, 239] width 884 height 30
click at [146, 288] on input "Postal code" at bounding box center [530, 301] width 884 height 30
type input "N22 7RS"
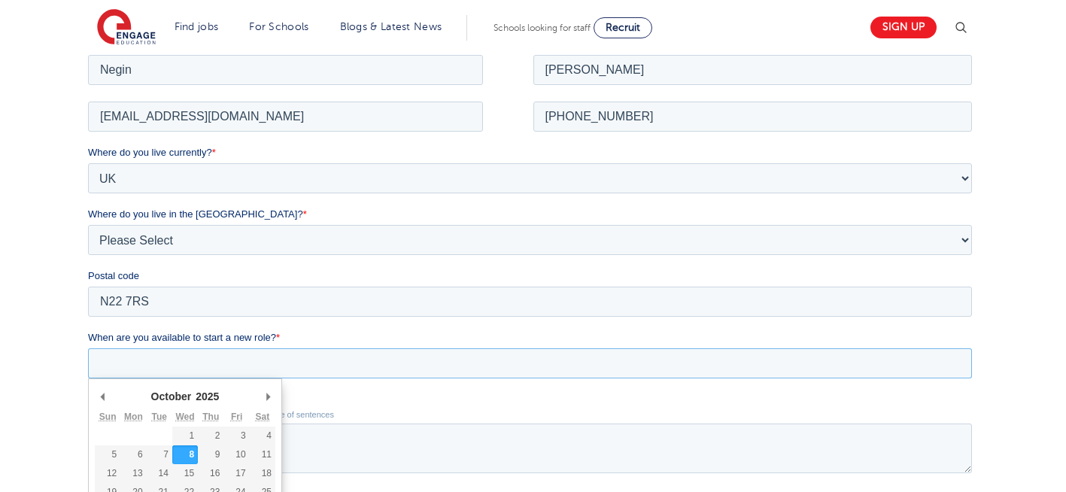
click at [195, 365] on input "When are you available to start a new role? *" at bounding box center [530, 363] width 884 height 30
type div "2025-10-08"
type input "2025/10/08"
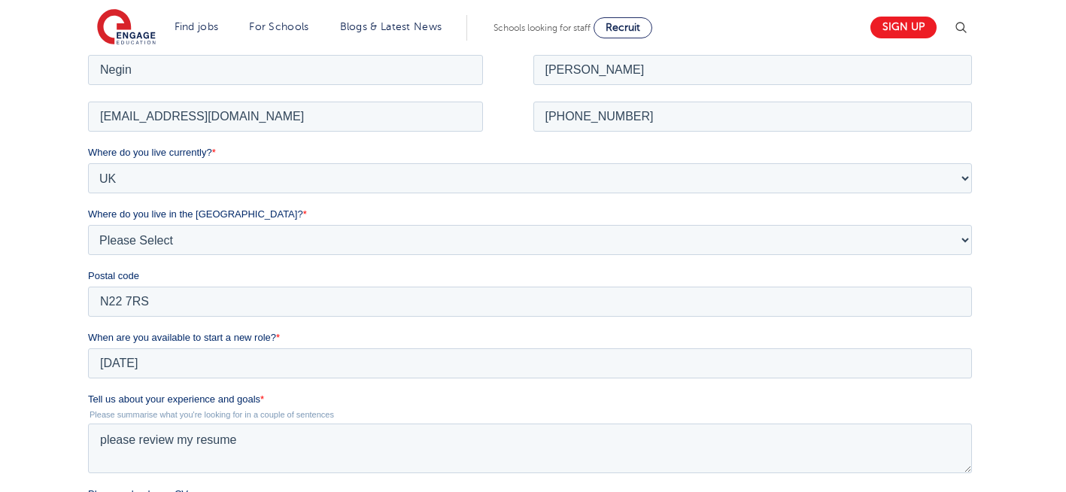
click at [35, 317] on div "We will store your first name, last name, email address, contact number, locati…" at bounding box center [533, 349] width 1066 height 804
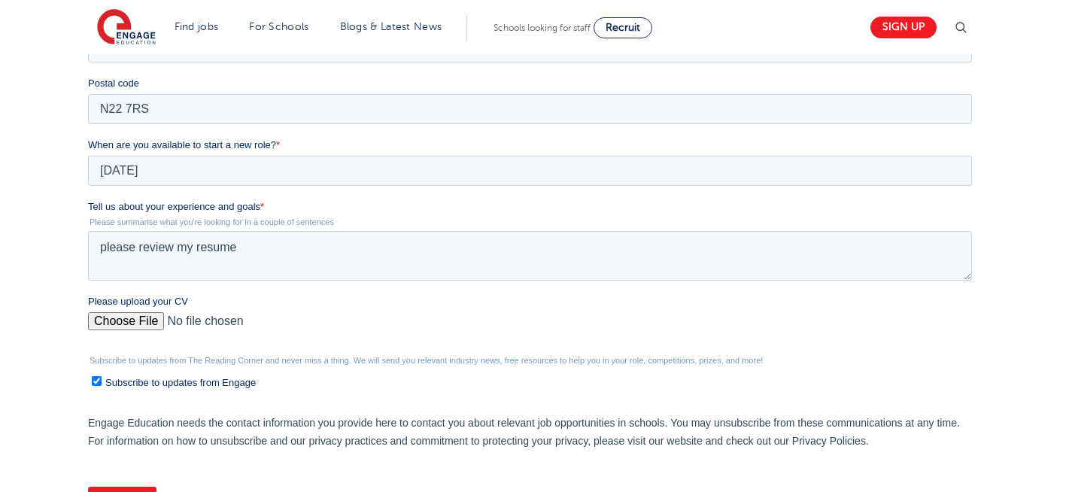
scroll to position [481, 0]
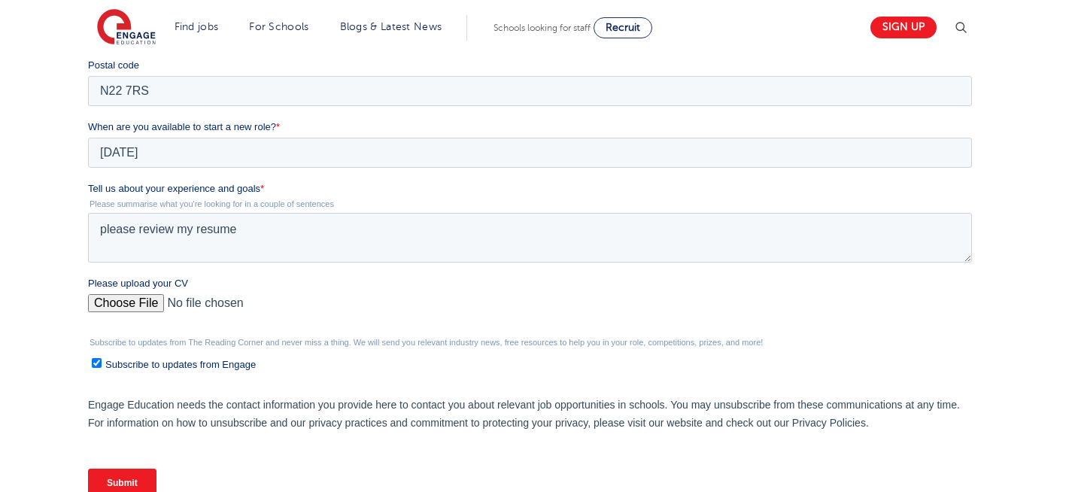
click at [148, 308] on input "Please upload your CV" at bounding box center [530, 309] width 884 height 30
type input "C:\fakepath\Negin-s-CV-3 (3) 1 (1) 1 1.docx"
click at [117, 484] on input "Submit" at bounding box center [122, 483] width 68 height 29
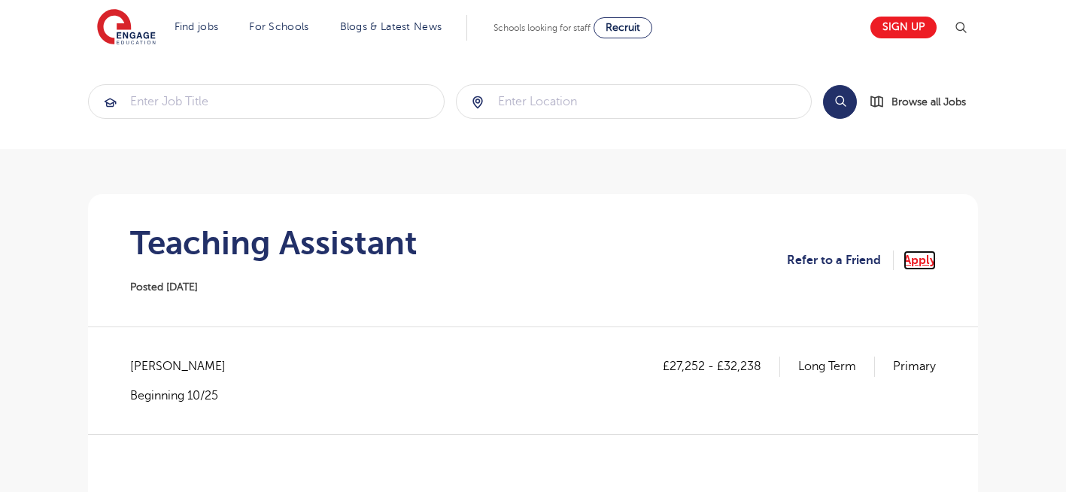
click at [925, 258] on link "Apply" at bounding box center [919, 261] width 32 height 20
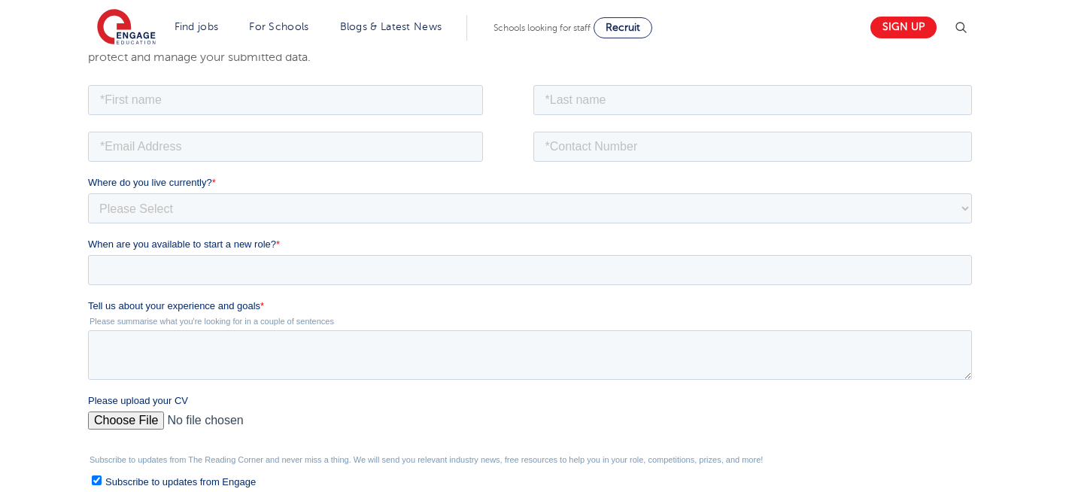
scroll to position [271, 0]
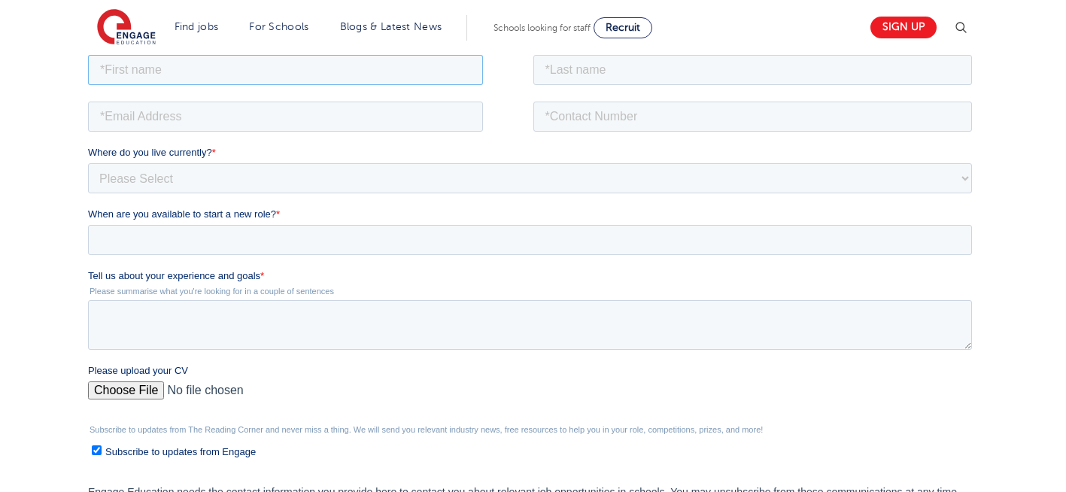
click at [266, 68] on input "text" at bounding box center [285, 69] width 395 height 30
type input "Negin"
click at [657, 72] on input "text" at bounding box center [752, 69] width 439 height 30
type input "[PERSON_NAME]"
click at [246, 108] on input "email" at bounding box center [285, 116] width 395 height 30
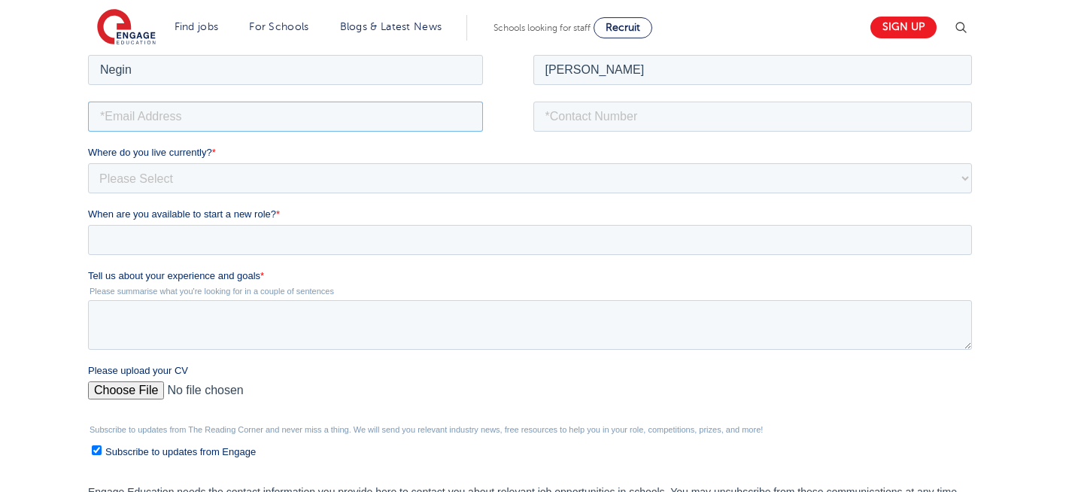
type input "[EMAIL_ADDRESS][DOMAIN_NAME]"
click at [631, 123] on input "tel" at bounding box center [752, 116] width 439 height 30
type input "[PHONE_NUMBER]"
click at [219, 318] on textarea "Tell us about your experience and goals *" at bounding box center [530, 324] width 884 height 50
type textarea "please review my resume"
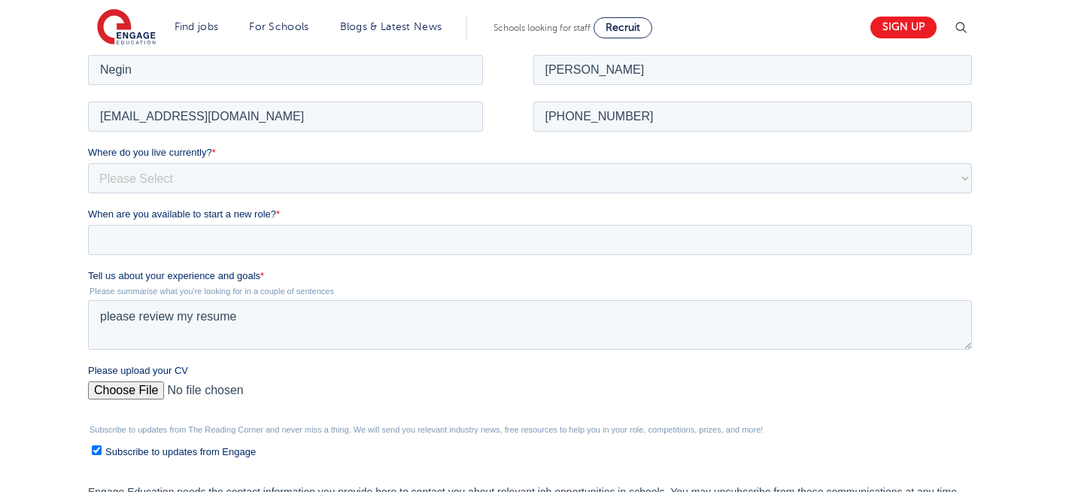
click at [128, 389] on input "Please upload your CV" at bounding box center [530, 396] width 884 height 30
type input "C:\fakepath\Negin-s-CV-3 (3) 1 (1) 1 1.docx"
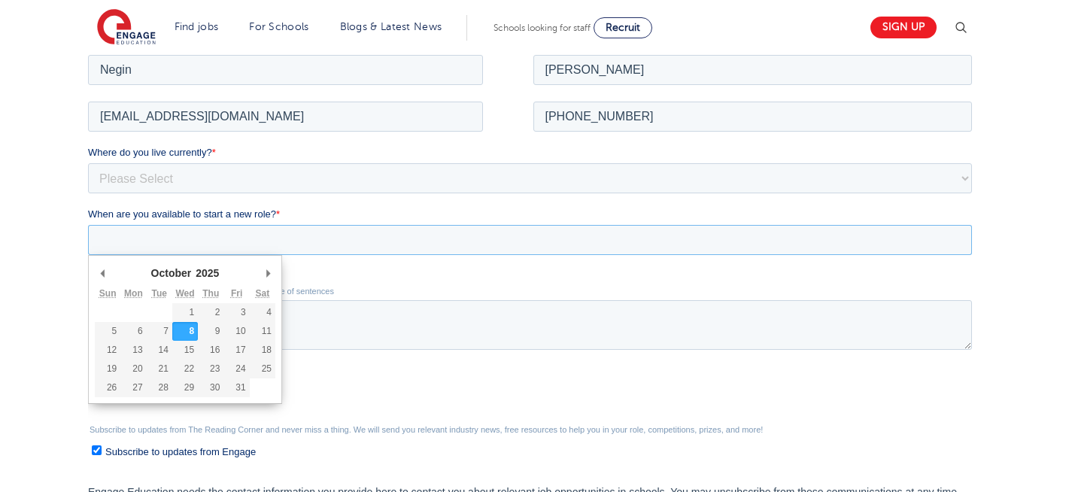
click at [212, 238] on input "When are you available to start a new role? *" at bounding box center [530, 239] width 884 height 30
type div "2025-10-08"
type input "2025/10/08"
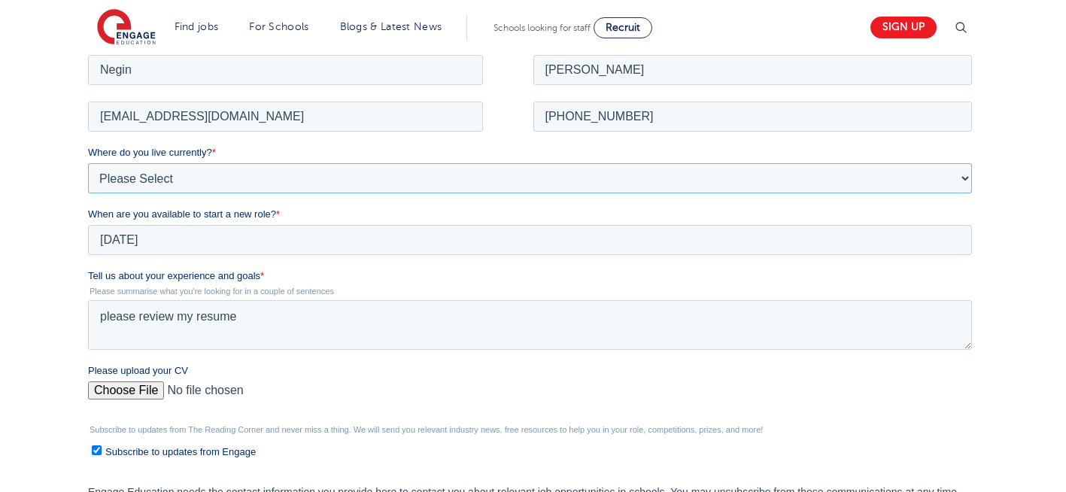
click at [231, 178] on select "Please Select UK Canada Ireland Australia New Zealand Europe USA South Africa J…" at bounding box center [530, 177] width 884 height 30
select select "UK"
click at [88, 162] on select "Please Select UK Canada Ireland Australia New Zealand Europe USA South Africa J…" at bounding box center [530, 177] width 884 height 30
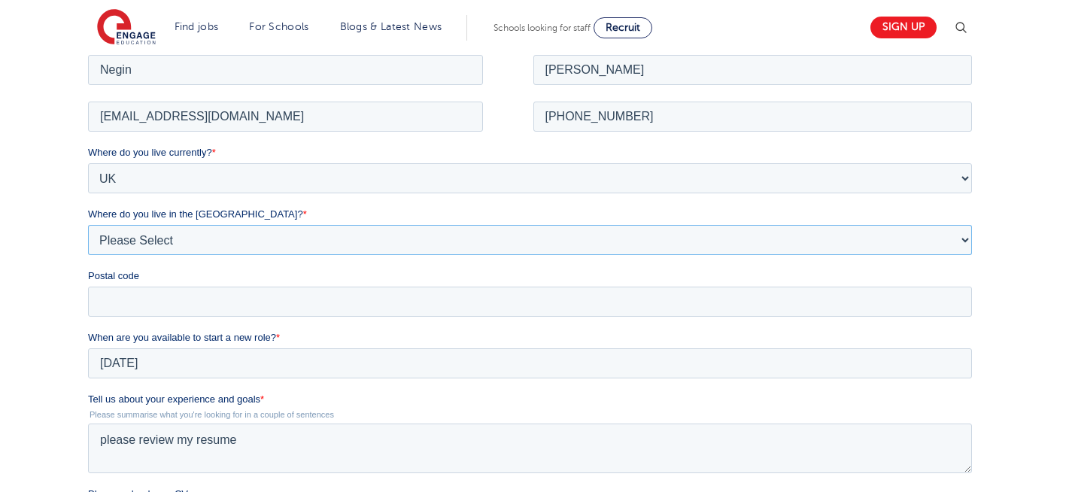
click at [178, 237] on select "Please Select Overseas Barnsley Bedfordshire Berkshire Bournemouth Bracknell Fo…" at bounding box center [530, 239] width 884 height 30
select select "London"
click at [88, 224] on select "Please Select Overseas Barnsley Bedfordshire Berkshire Bournemouth Bracknell Fo…" at bounding box center [530, 239] width 884 height 30
click at [149, 295] on input "Postal code" at bounding box center [530, 301] width 884 height 30
type input "N22 7RS"
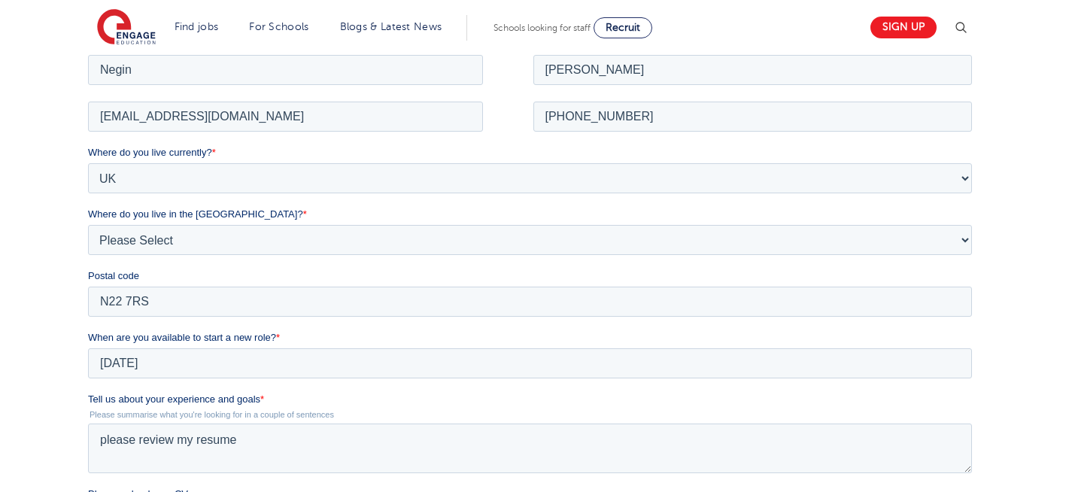
click at [8, 263] on div "We will store your first name, last name, email address, contact number, locati…" at bounding box center [533, 349] width 1066 height 804
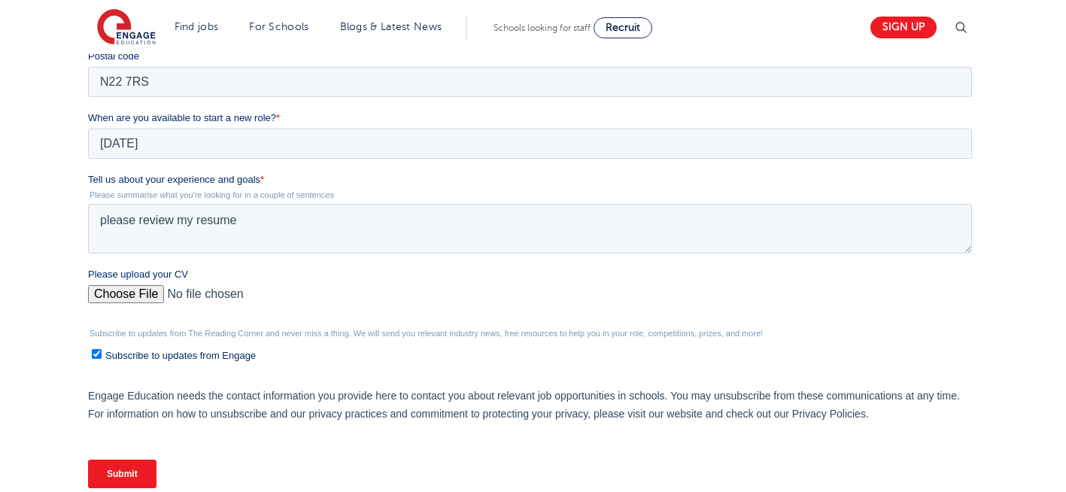
scroll to position [512, 0]
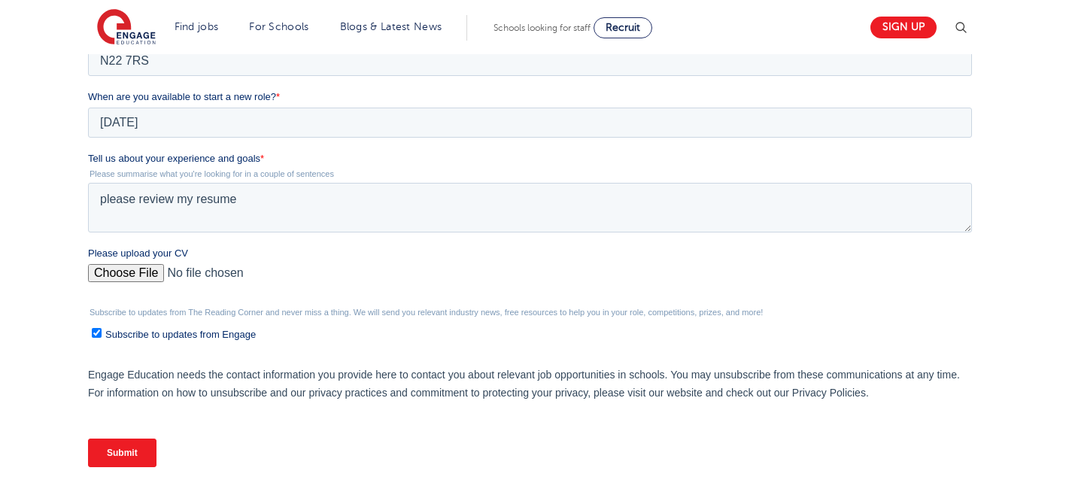
click at [126, 269] on input "Please upload your CV" at bounding box center [530, 279] width 884 height 30
click at [134, 444] on input "Submit" at bounding box center [122, 453] width 68 height 29
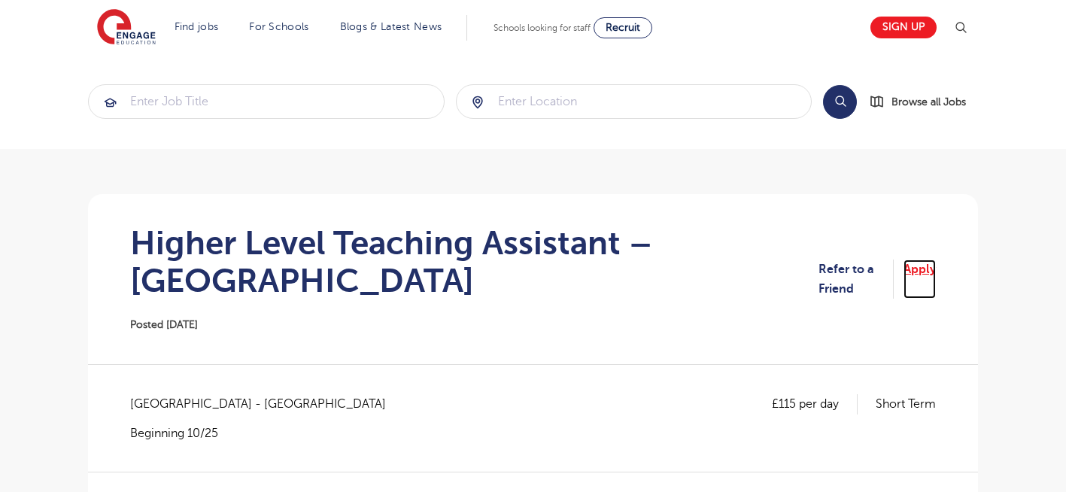
click at [924, 276] on link "Apply" at bounding box center [919, 280] width 32 height 40
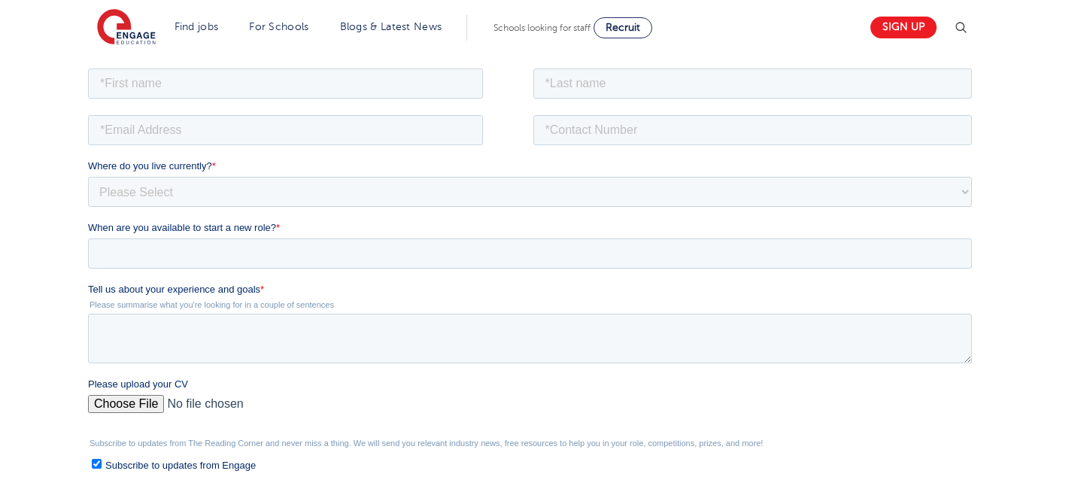
scroll to position [305, 0]
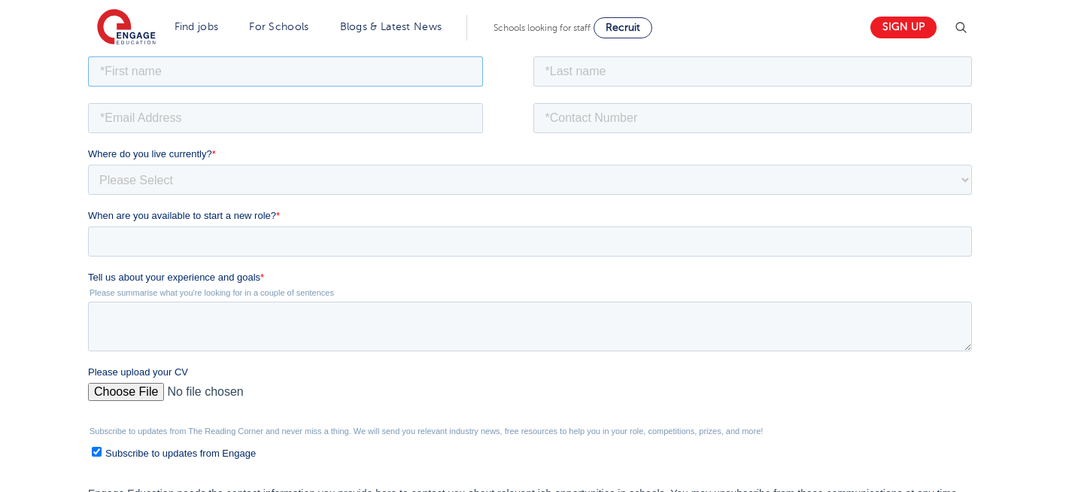
click at [284, 73] on input "text" at bounding box center [285, 71] width 395 height 30
type input "Negin"
click at [668, 72] on input "text" at bounding box center [752, 71] width 439 height 30
type input "Rajool Dezfooli"
click at [288, 122] on input "email" at bounding box center [285, 117] width 395 height 30
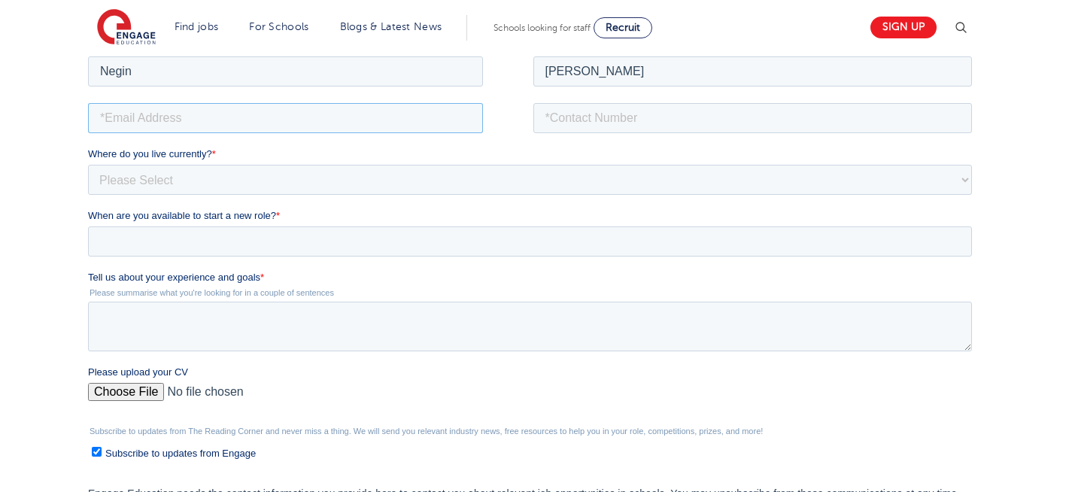
type input "n56375283@gmail.com"
click at [657, 107] on input "tel" at bounding box center [752, 117] width 439 height 30
type input "[PHONE_NUMBER]"
click at [130, 390] on input "Please upload your CV" at bounding box center [530, 397] width 884 height 30
type input "C:\fakepath\Negin-s-CV-3 (3) 1 (1) 1 1.docx"
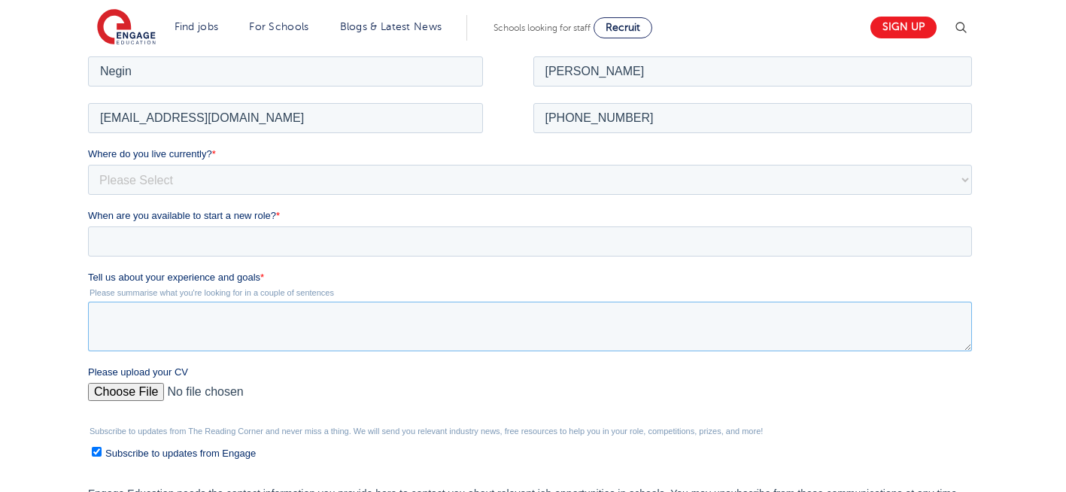
click at [228, 314] on textarea "Tell us about your experience and goals *" at bounding box center [530, 326] width 884 height 50
type textarea "please review my resume"
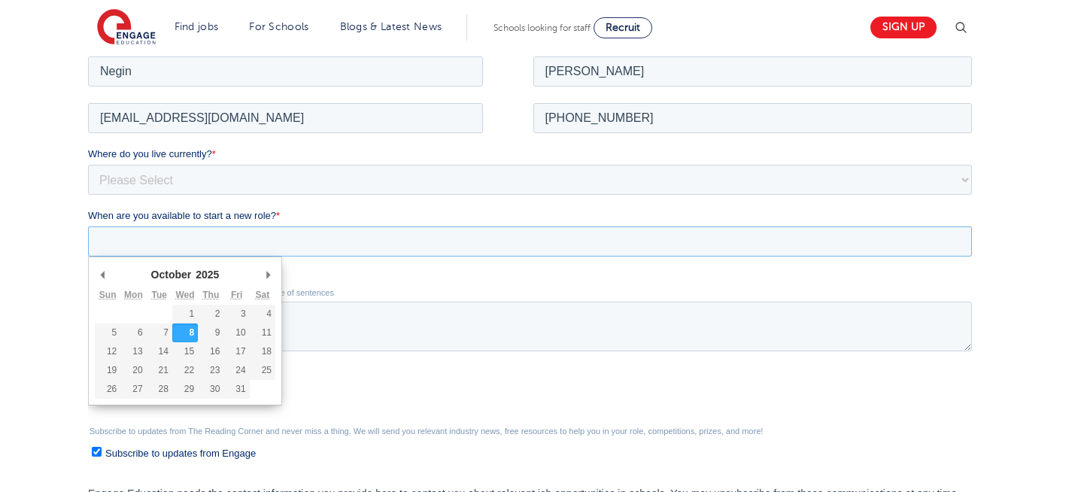
click at [190, 243] on input "When are you available to start a new role? *" at bounding box center [530, 241] width 884 height 30
type div "[DATE]"
type input "[DATE]"
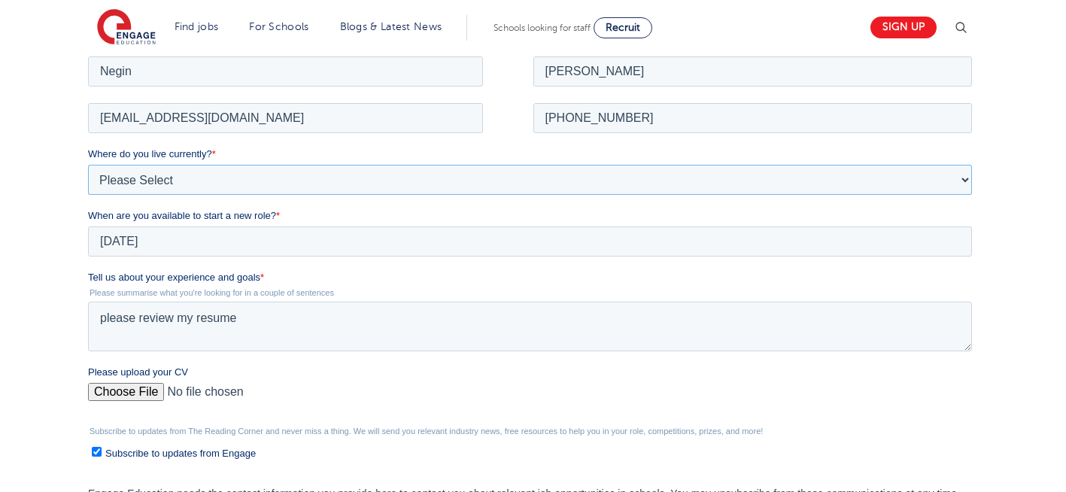
click at [213, 181] on select "Please Select [GEOGRAPHIC_DATA] [GEOGRAPHIC_DATA] [GEOGRAPHIC_DATA] [GEOGRAPHIC…" at bounding box center [530, 179] width 884 height 30
select select "UK"
click at [88, 164] on select "Please Select [GEOGRAPHIC_DATA] [GEOGRAPHIC_DATA] [GEOGRAPHIC_DATA] [GEOGRAPHIC…" at bounding box center [530, 179] width 884 height 30
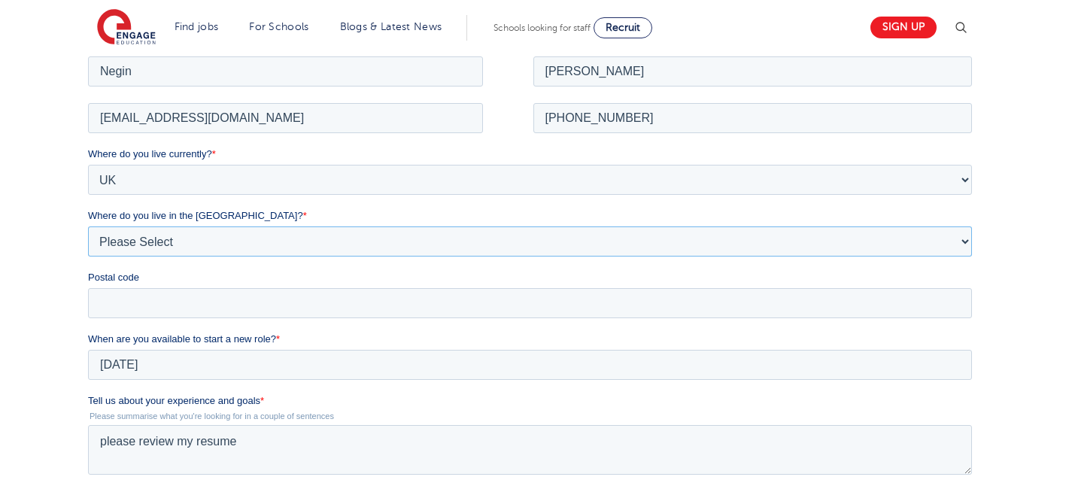
click at [167, 241] on select "Please Select Overseas [GEOGRAPHIC_DATA] [GEOGRAPHIC_DATA] [GEOGRAPHIC_DATA] [G…" at bounding box center [530, 241] width 884 height 30
select select "[GEOGRAPHIC_DATA]"
click at [88, 226] on select "Please Select Overseas [GEOGRAPHIC_DATA] [GEOGRAPHIC_DATA] [GEOGRAPHIC_DATA] [G…" at bounding box center [530, 241] width 884 height 30
click at [153, 297] on input "Postal code" at bounding box center [530, 302] width 884 height 30
type input "N22 7RS"
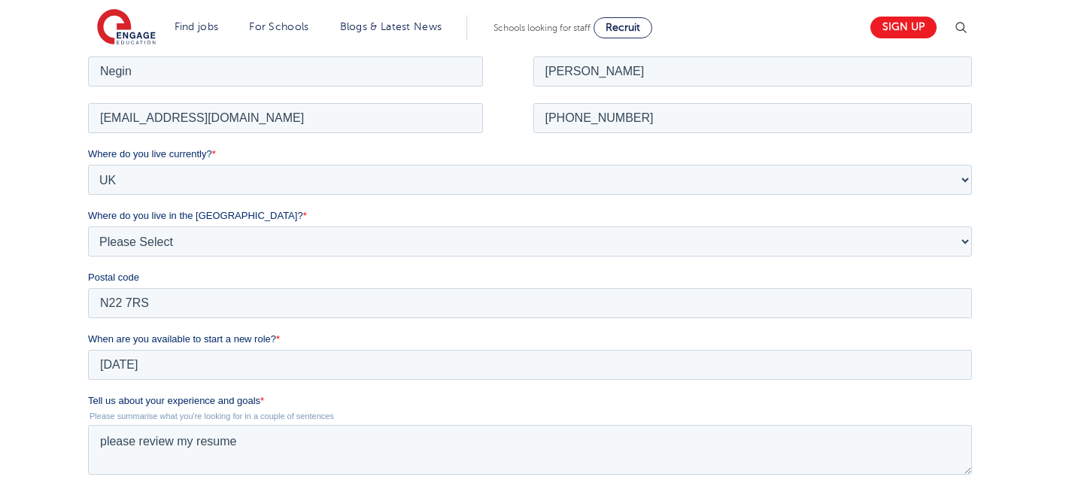
click at [32, 274] on div "We will store your first name, last name, email address, contact number, locati…" at bounding box center [533, 351] width 1066 height 804
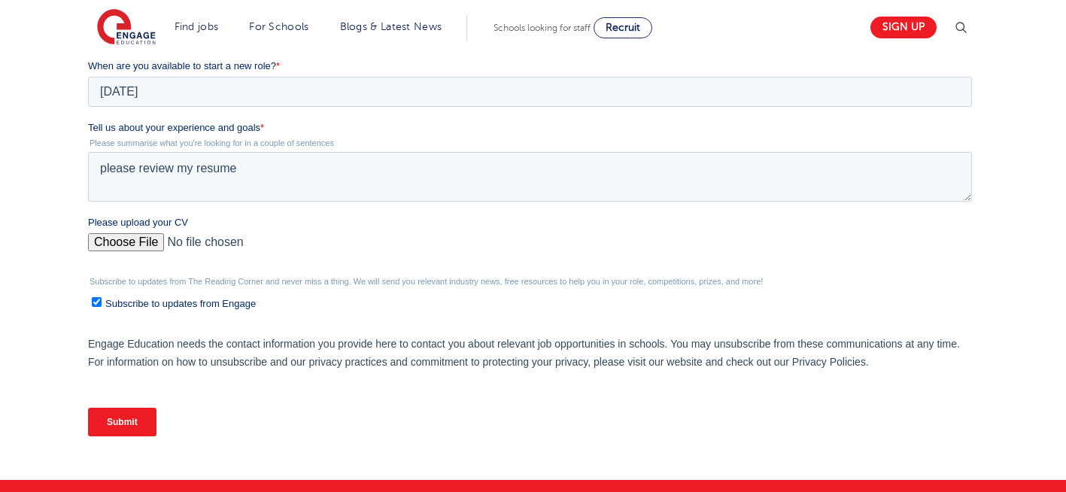
scroll to position [636, 0]
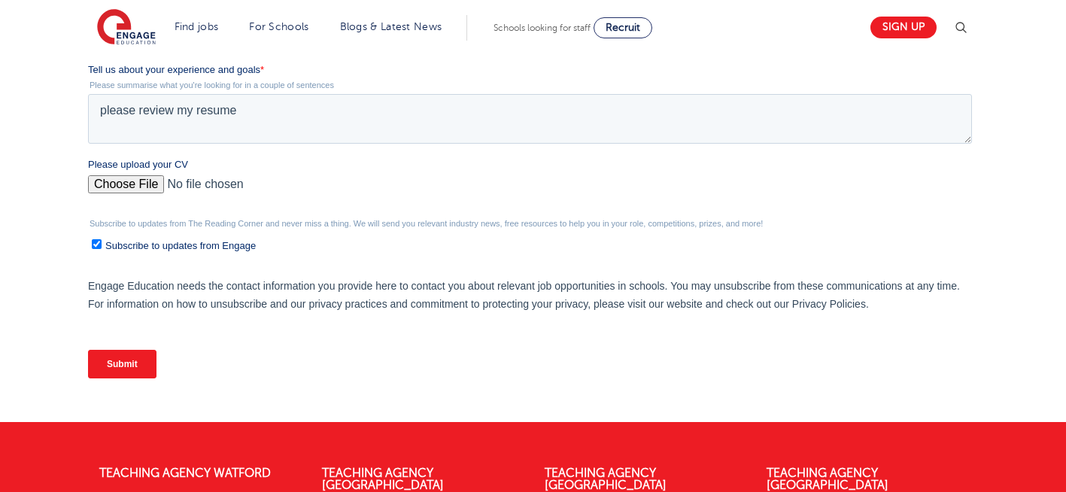
click at [124, 366] on input "Submit" at bounding box center [122, 364] width 68 height 29
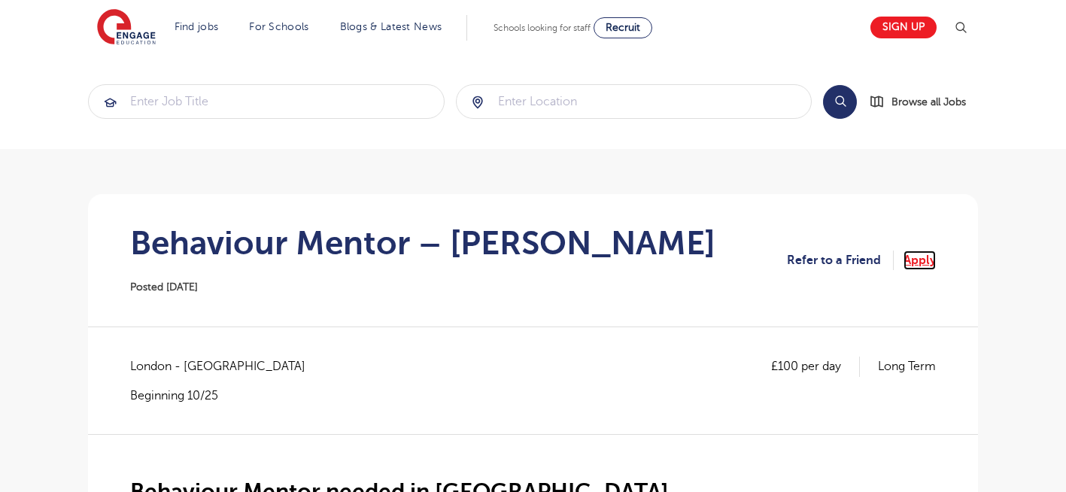
click at [920, 255] on link "Apply" at bounding box center [919, 261] width 32 height 20
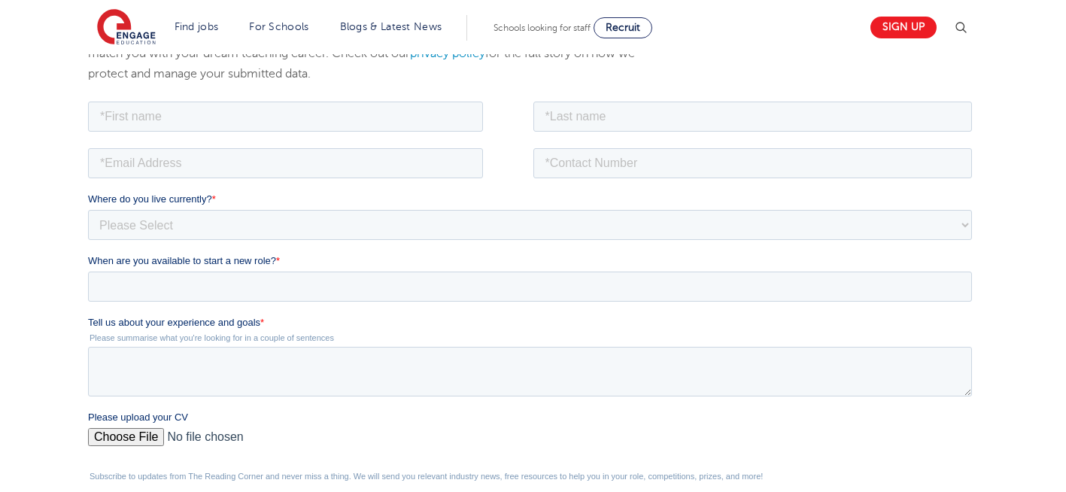
scroll to position [271, 0]
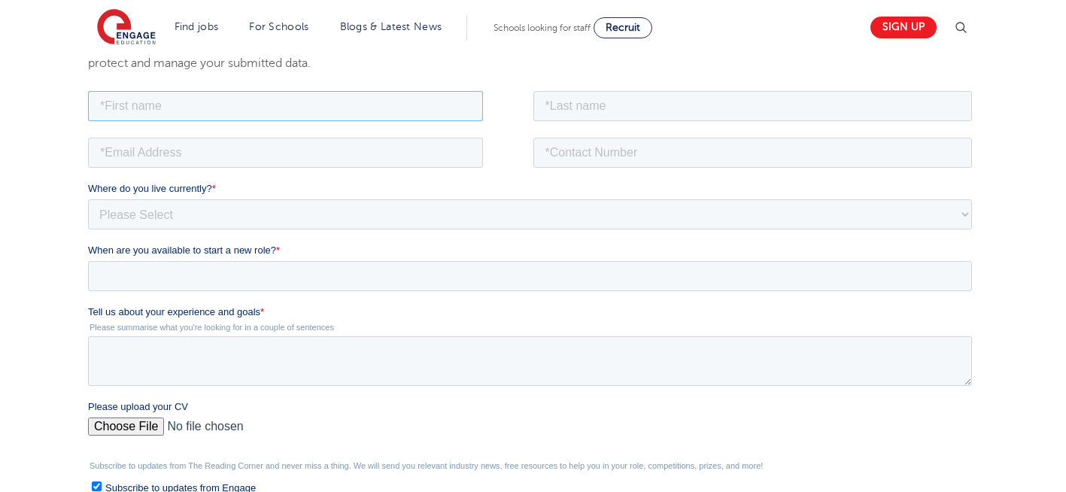
click at [314, 102] on input "text" at bounding box center [285, 105] width 395 height 30
type input "Negin"
click at [661, 109] on input "text" at bounding box center [752, 105] width 439 height 30
type input "[PERSON_NAME]"
click at [345, 154] on input "email" at bounding box center [285, 152] width 395 height 30
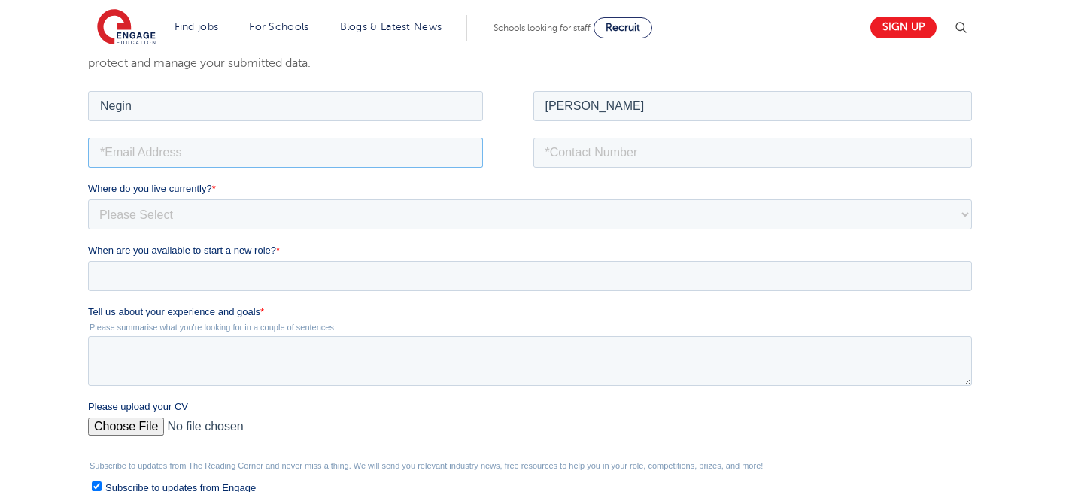
type input "[EMAIL_ADDRESS][DOMAIN_NAME]"
click at [645, 139] on input "tel" at bounding box center [752, 152] width 439 height 30
type input "[PHONE_NUMBER]"
click at [231, 367] on textarea "Tell us about your experience and goals *" at bounding box center [530, 361] width 884 height 50
type textarea "please review my resume"
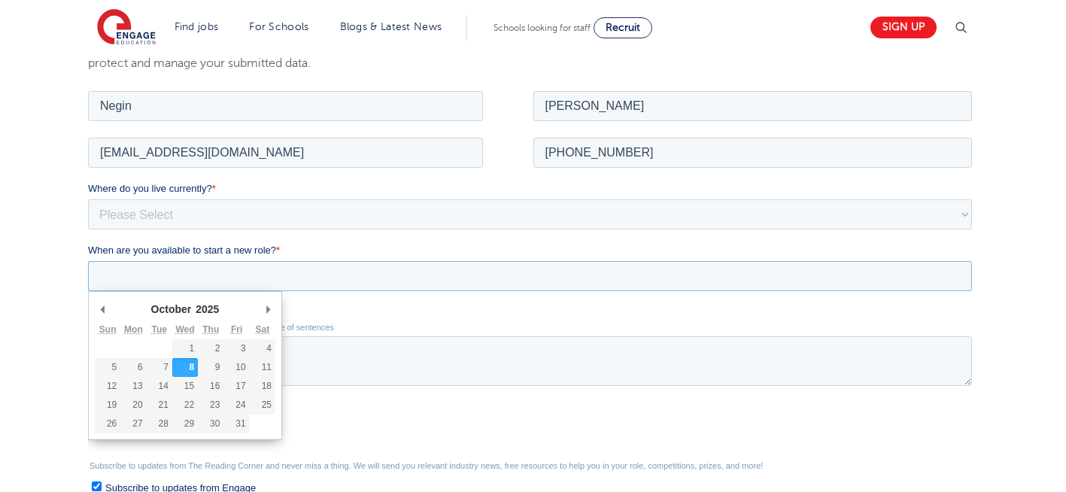
click at [287, 269] on input "When are you available to start a new role? *" at bounding box center [530, 275] width 884 height 30
type div "[DATE]"
type input "[DATE]"
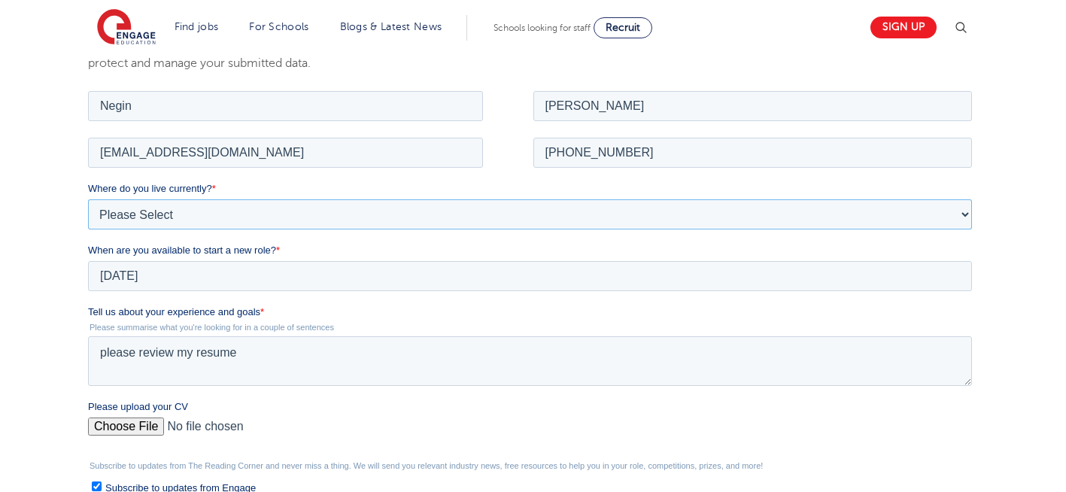
click at [237, 224] on select "Please Select [GEOGRAPHIC_DATA] [GEOGRAPHIC_DATA] [GEOGRAPHIC_DATA] [GEOGRAPHIC…" at bounding box center [530, 214] width 884 height 30
select select "UK"
click at [88, 199] on select "Please Select [GEOGRAPHIC_DATA] [GEOGRAPHIC_DATA] [GEOGRAPHIC_DATA] [GEOGRAPHIC…" at bounding box center [530, 214] width 884 height 30
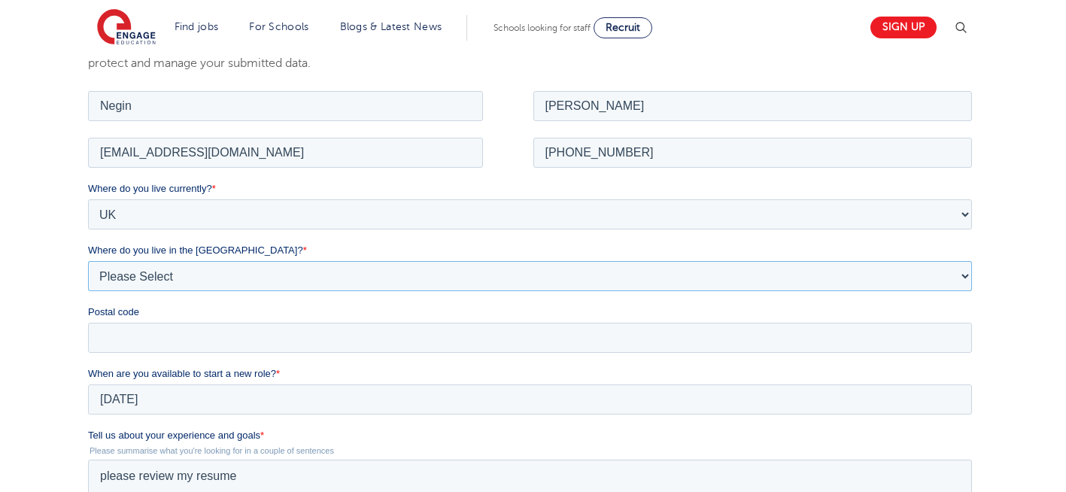
click at [169, 281] on select "Please Select Overseas [GEOGRAPHIC_DATA] [GEOGRAPHIC_DATA] [GEOGRAPHIC_DATA] [G…" at bounding box center [530, 275] width 884 height 30
select select "[GEOGRAPHIC_DATA]"
click at [88, 260] on select "Please Select Overseas [GEOGRAPHIC_DATA] [GEOGRAPHIC_DATA] [GEOGRAPHIC_DATA] [G…" at bounding box center [530, 275] width 884 height 30
click at [155, 329] on input "Postal code" at bounding box center [530, 337] width 884 height 30
type input "N22 7RS"
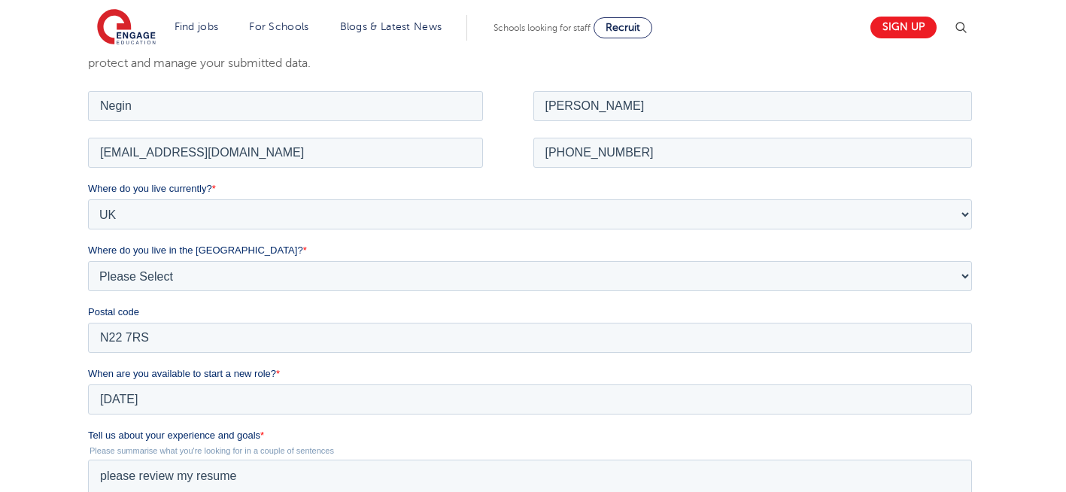
click at [37, 267] on div "We will store your first name, last name, email address, contact number, locati…" at bounding box center [533, 385] width 1066 height 804
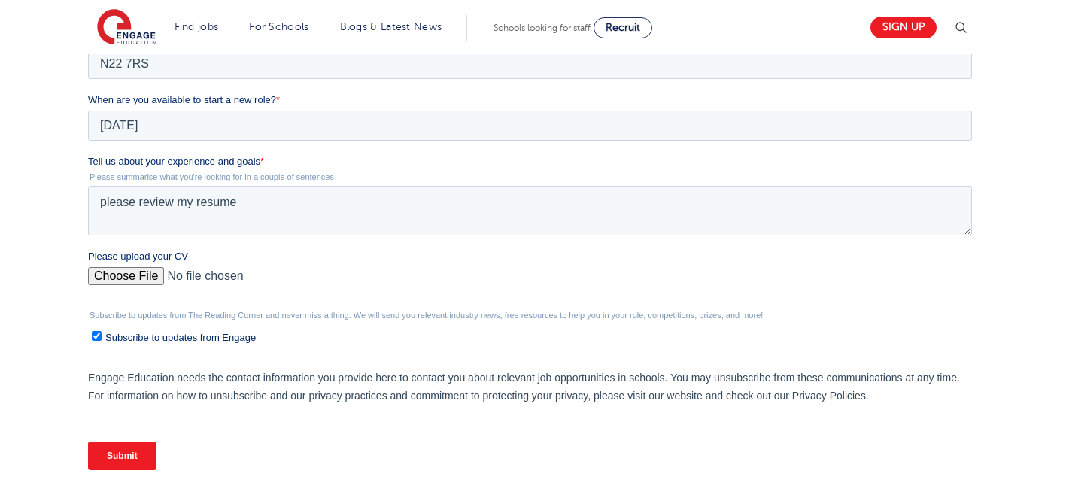
scroll to position [632, 0]
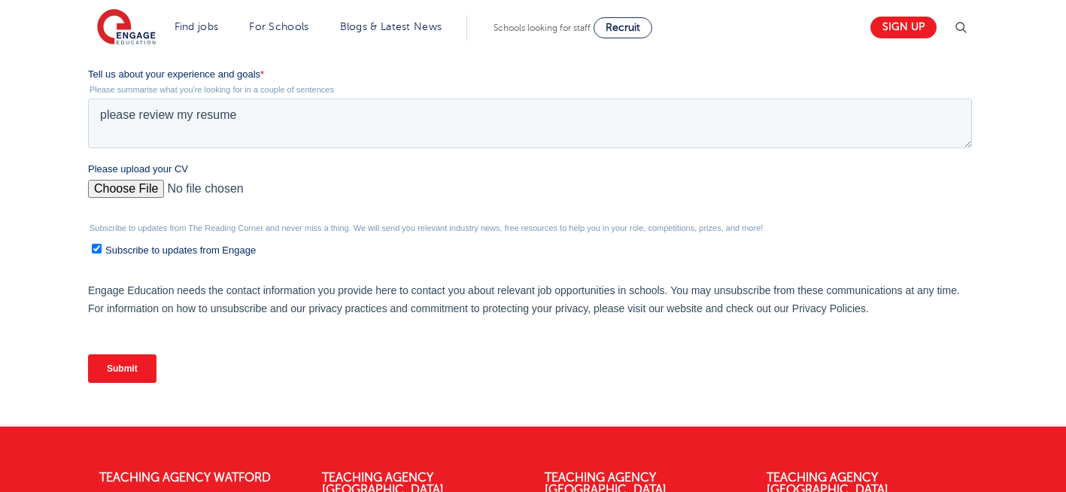
click at [140, 188] on input "Please upload your CV" at bounding box center [530, 195] width 884 height 30
type input "C:\fakepath\Negin-s-CV-3 (3) 1 (1) 1 1.docx"
click at [122, 360] on input "Submit" at bounding box center [122, 368] width 68 height 29
